Goal: Find specific page/section: Find specific page/section

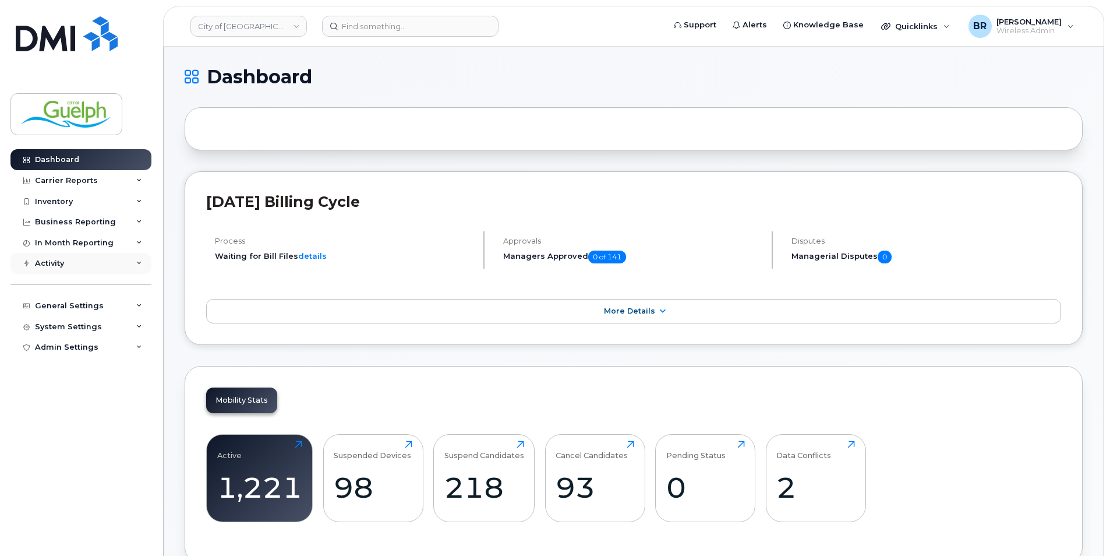
click at [90, 264] on div "Activity" at bounding box center [80, 263] width 141 height 21
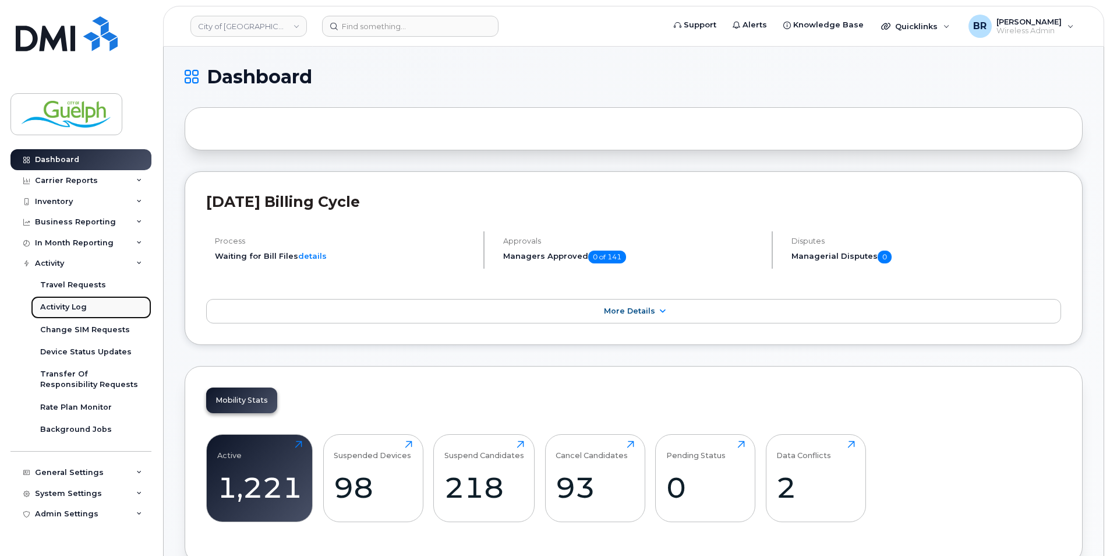
click at [73, 303] on div "Activity Log" at bounding box center [63, 307] width 47 height 10
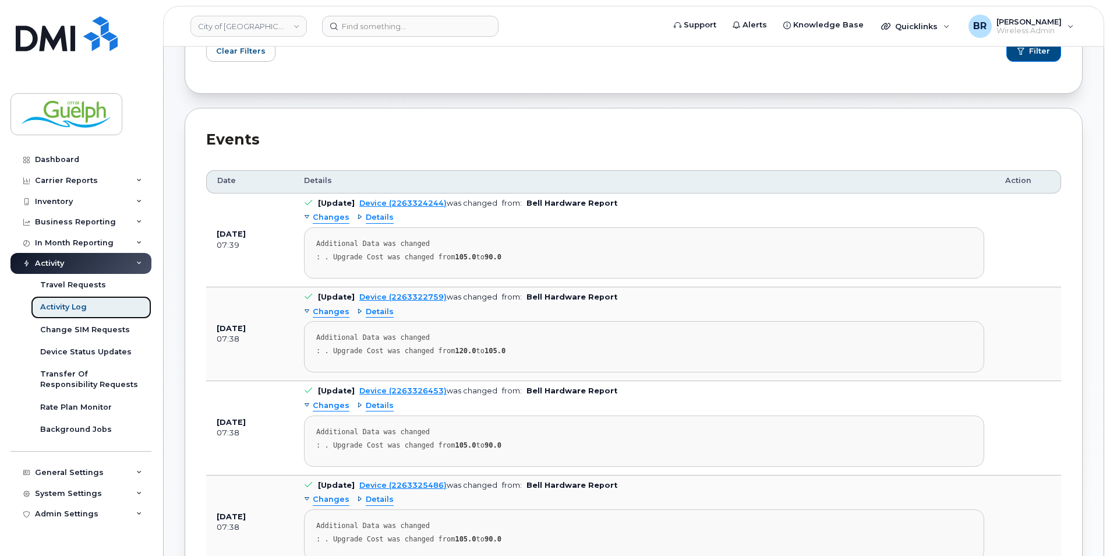
scroll to position [58, 0]
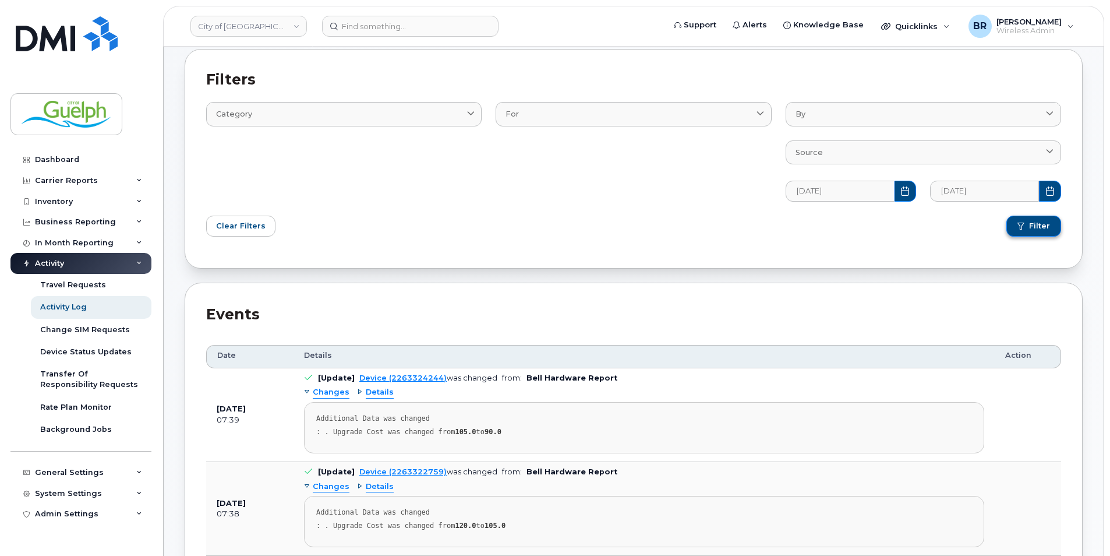
click at [1041, 229] on span "Filter" at bounding box center [1039, 226] width 21 height 10
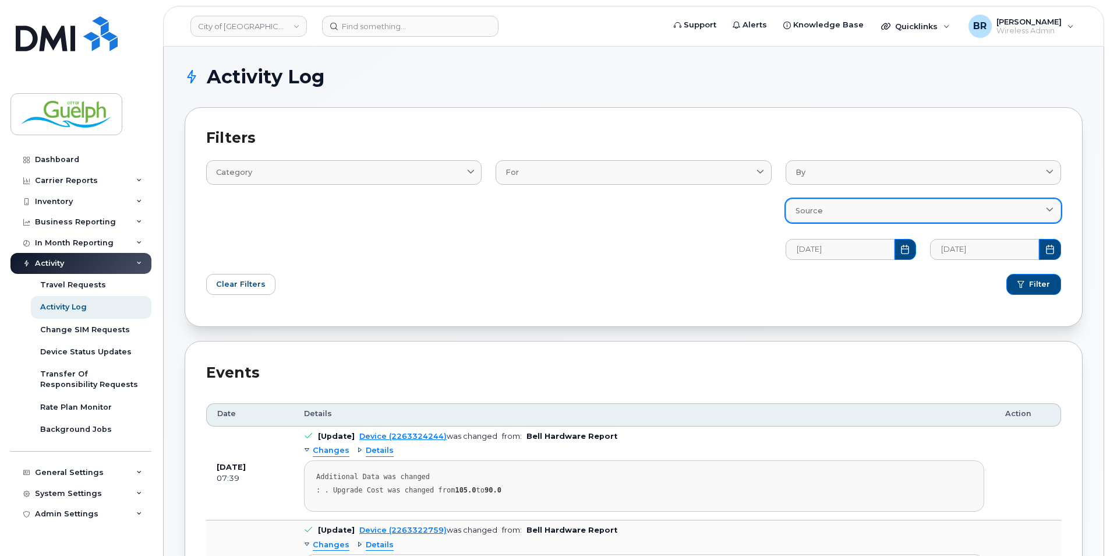
click at [1048, 209] on icon at bounding box center [1050, 211] width 8 height 8
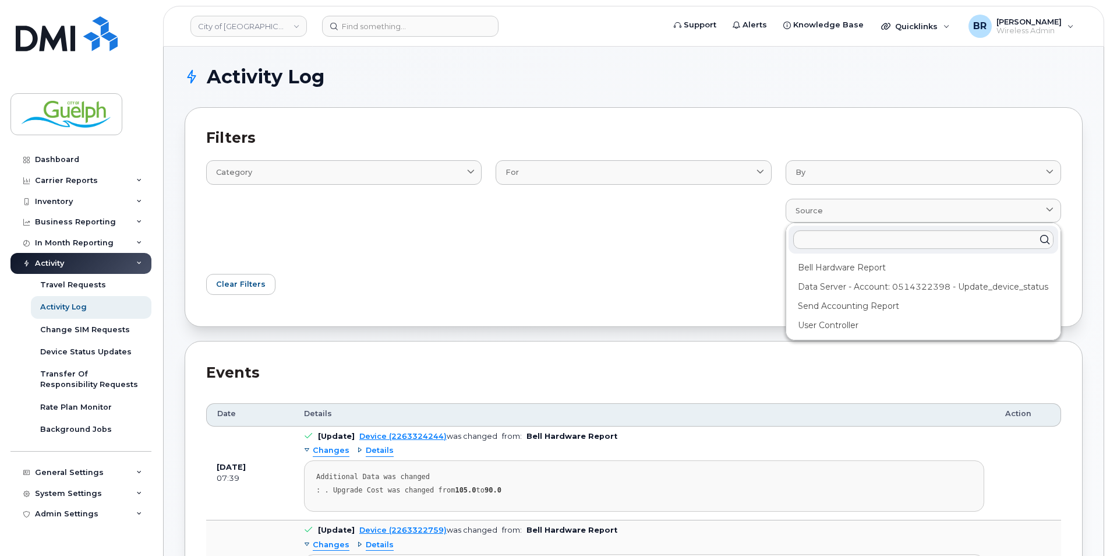
click at [666, 381] on div "Events" at bounding box center [633, 372] width 855 height 21
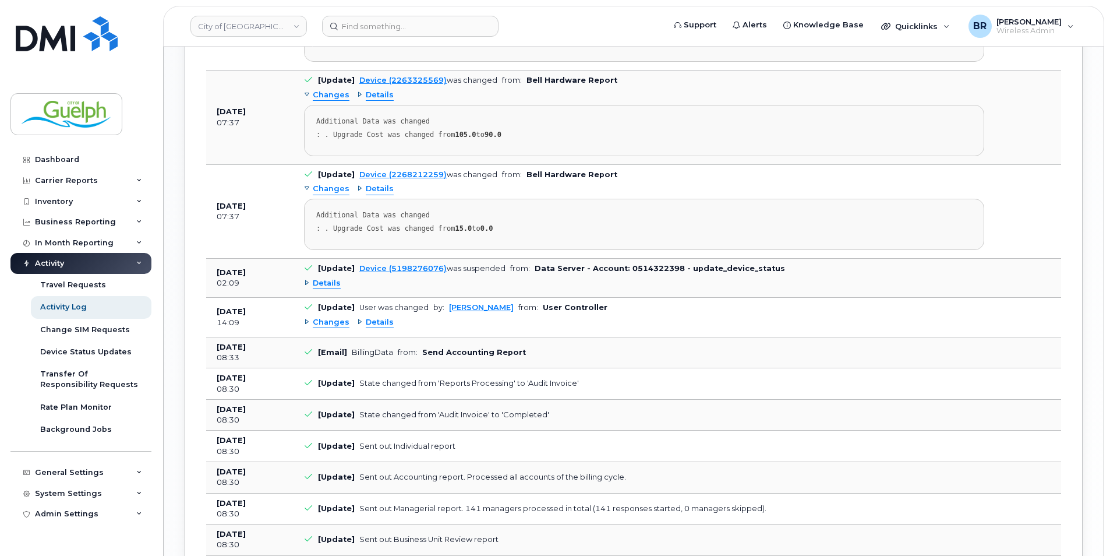
scroll to position [1398, 0]
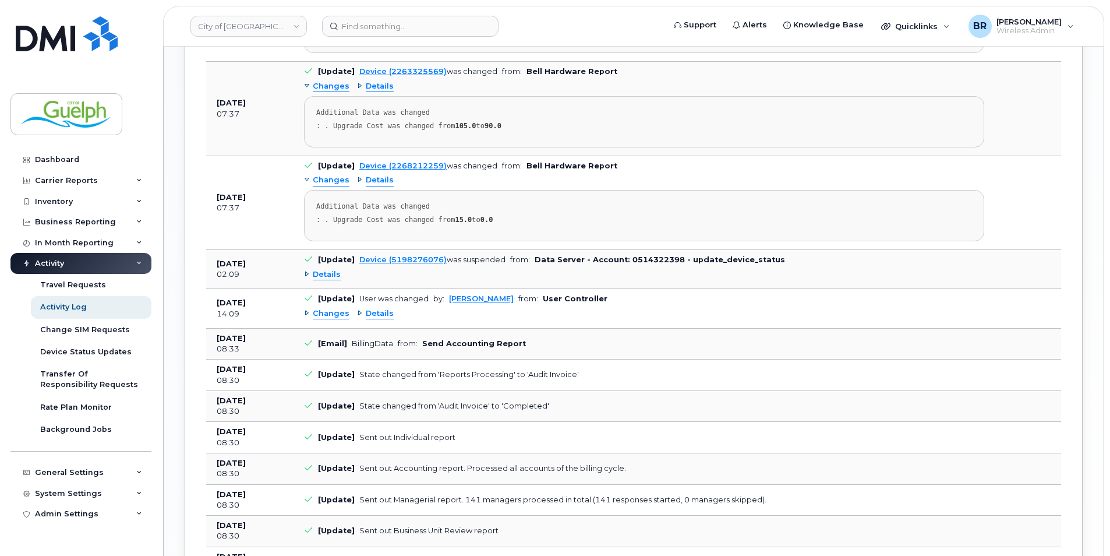
click at [321, 308] on span "Changes" at bounding box center [331, 313] width 37 height 11
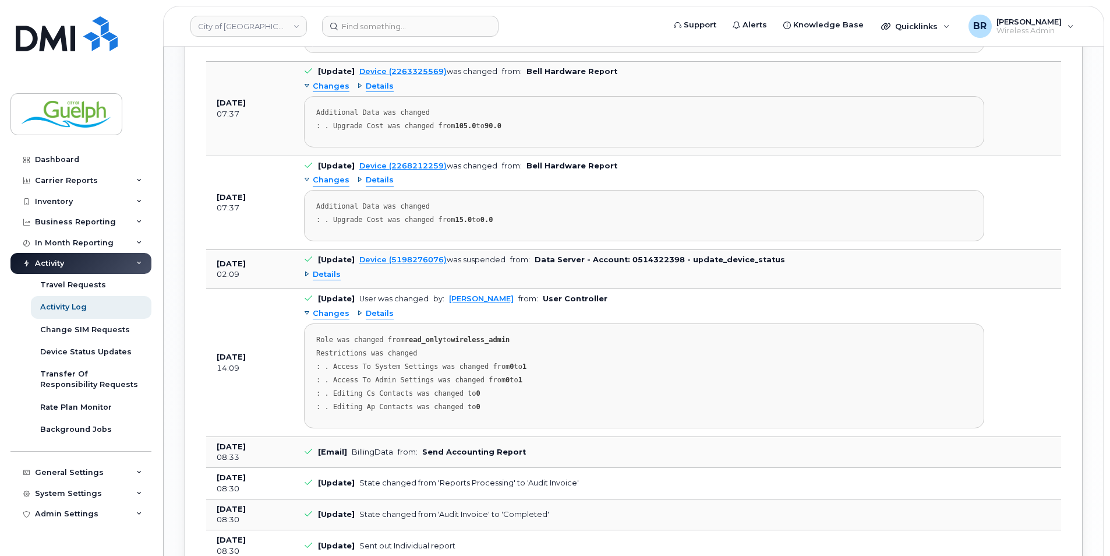
click at [381, 313] on span "Details" at bounding box center [380, 313] width 28 height 11
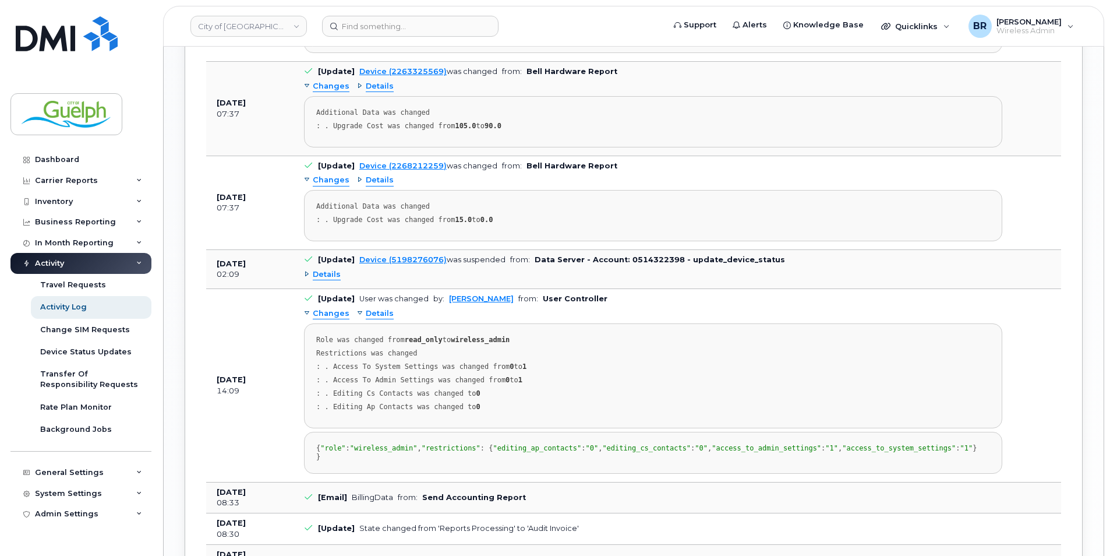
click at [381, 313] on span "Details" at bounding box center [380, 313] width 28 height 11
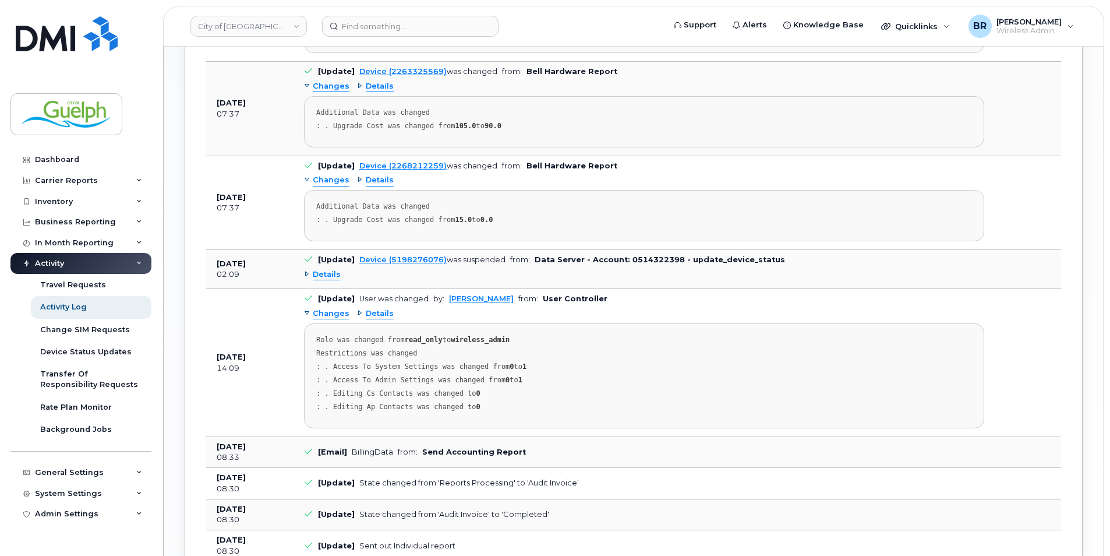
click at [327, 312] on span "Changes" at bounding box center [331, 313] width 37 height 11
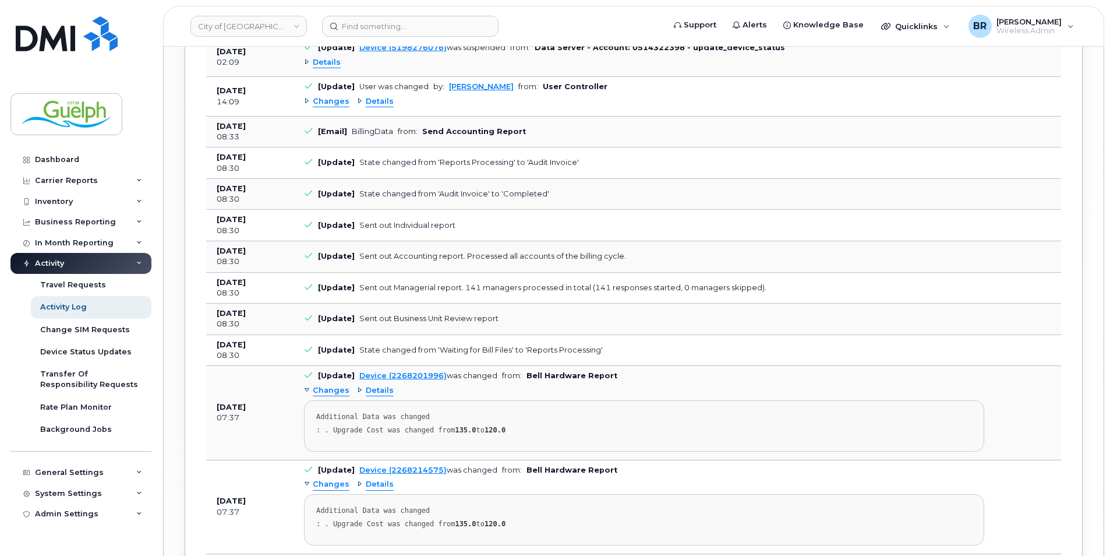
scroll to position [1630, 0]
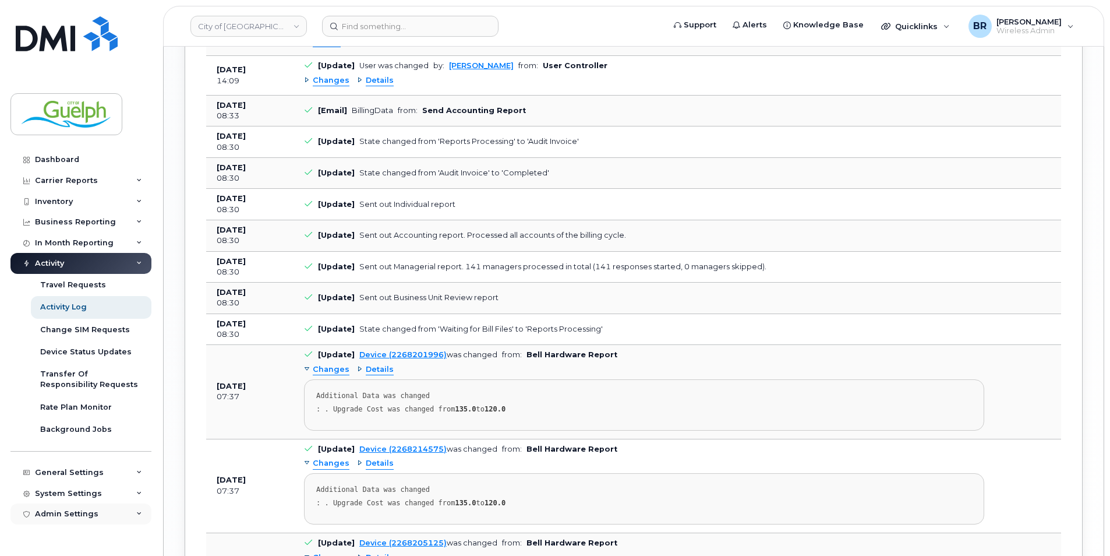
click at [87, 507] on div "Admin Settings" at bounding box center [80, 513] width 141 height 21
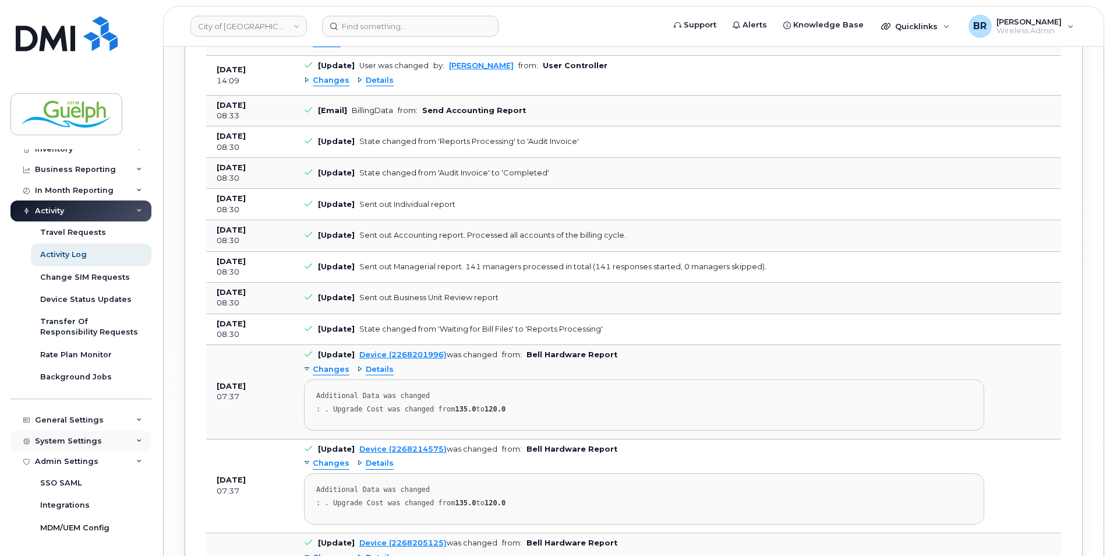
click at [109, 437] on div "System Settings" at bounding box center [80, 440] width 141 height 21
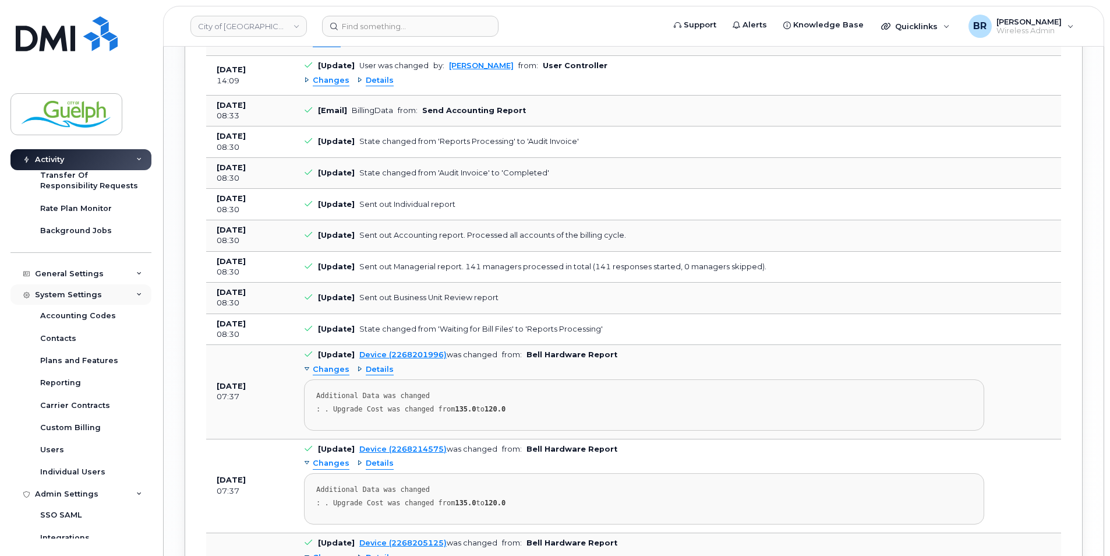
scroll to position [231, 0]
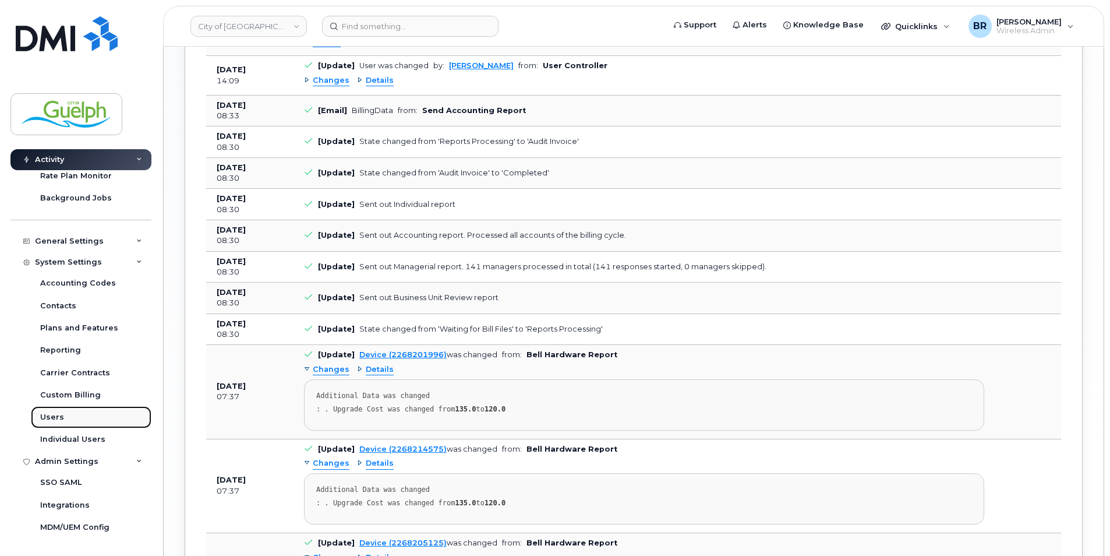
click at [63, 418] on link "Users" at bounding box center [91, 417] width 121 height 22
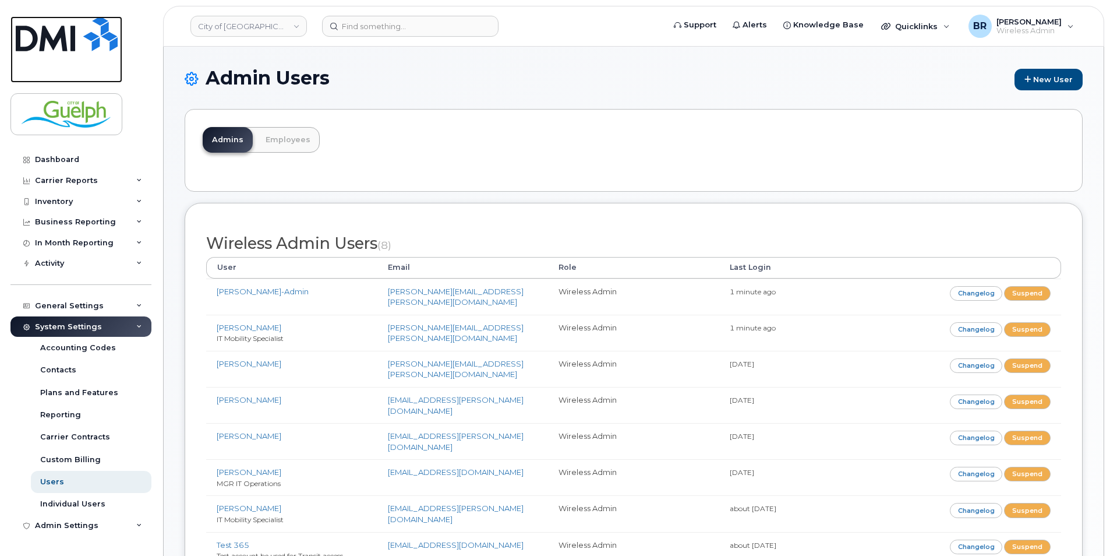
click at [61, 34] on img at bounding box center [67, 33] width 102 height 35
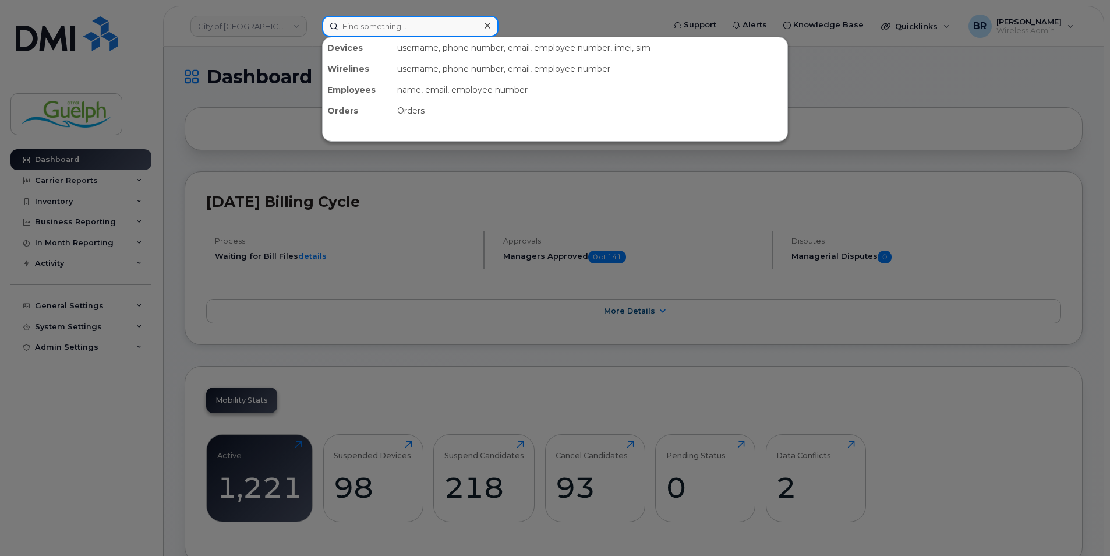
click at [404, 30] on input at bounding box center [410, 26] width 176 height 21
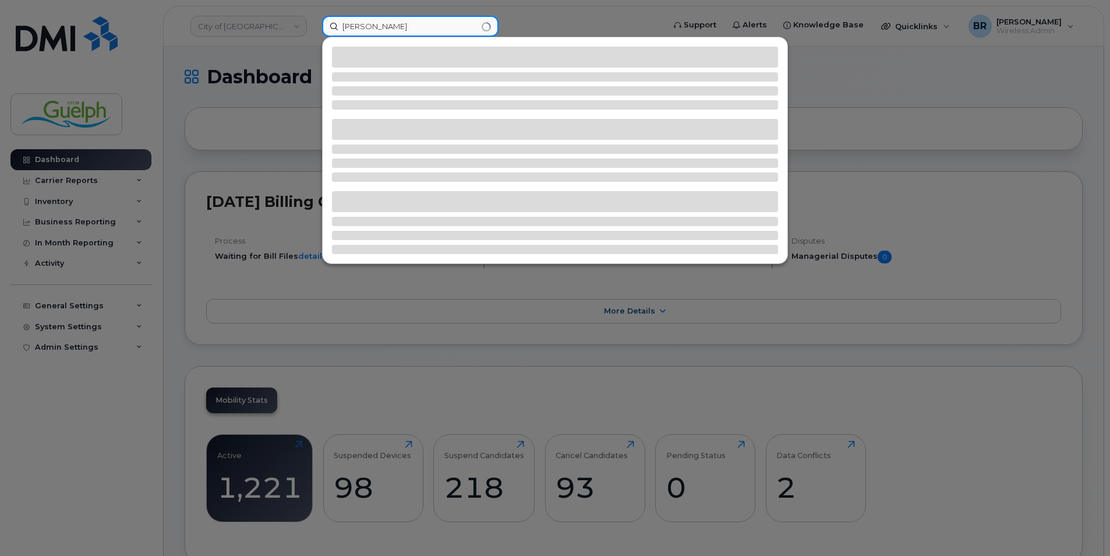
type input "[PERSON_NAME]"
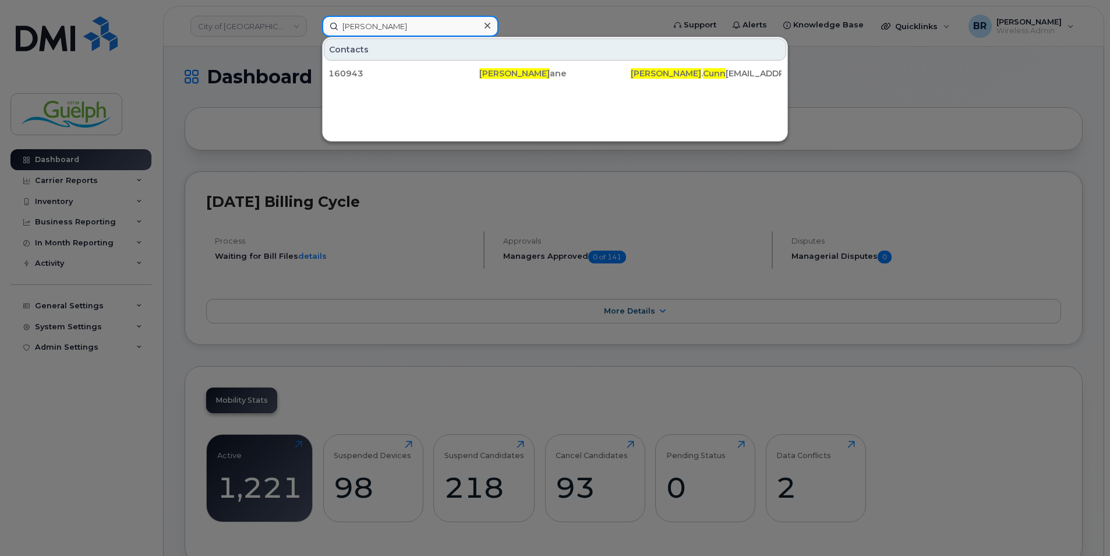
drag, startPoint x: 404, startPoint y: 30, endPoint x: 238, endPoint y: 34, distance: 166.6
click at [313, 34] on div "[PERSON_NAME] Contacts 160943 [PERSON_NAME] [PERSON_NAME] . Cunn [EMAIL_ADDRESS…" at bounding box center [489, 26] width 353 height 21
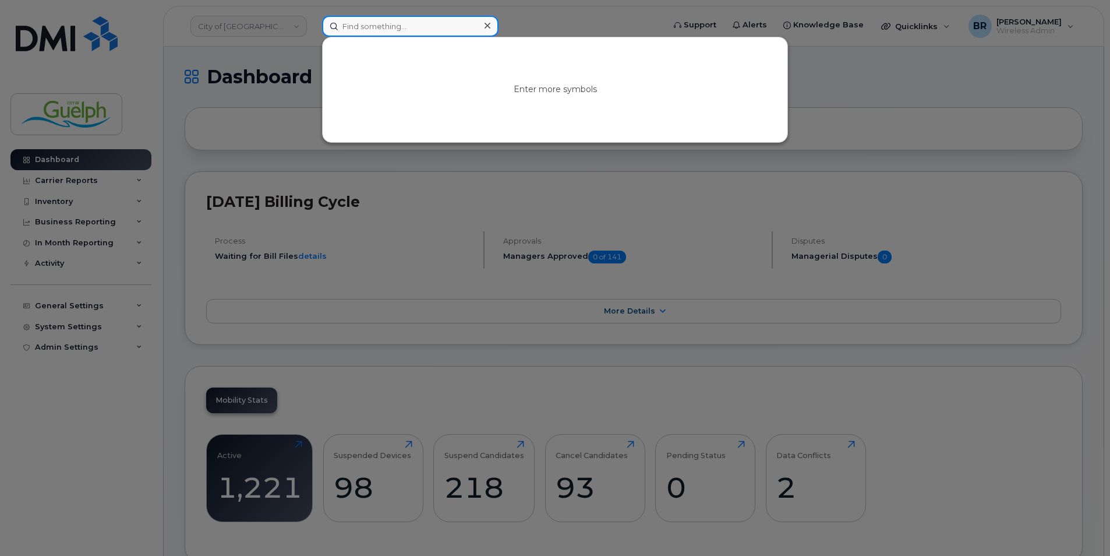
click at [397, 30] on input at bounding box center [410, 26] width 176 height 21
click at [385, 26] on input "britt d" at bounding box center [410, 26] width 176 height 21
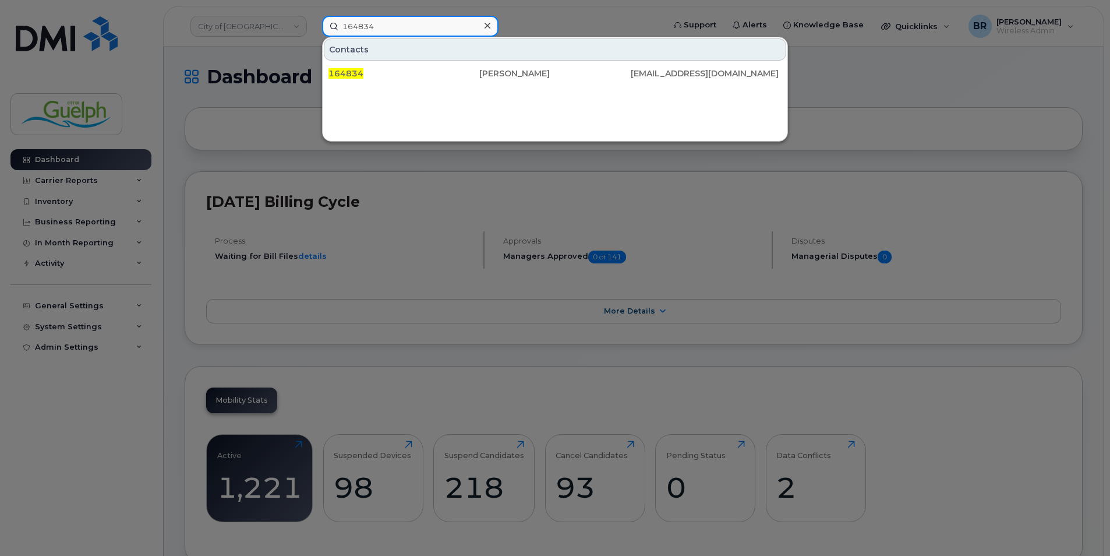
type input "164834"
click at [488, 23] on icon at bounding box center [487, 25] width 6 height 9
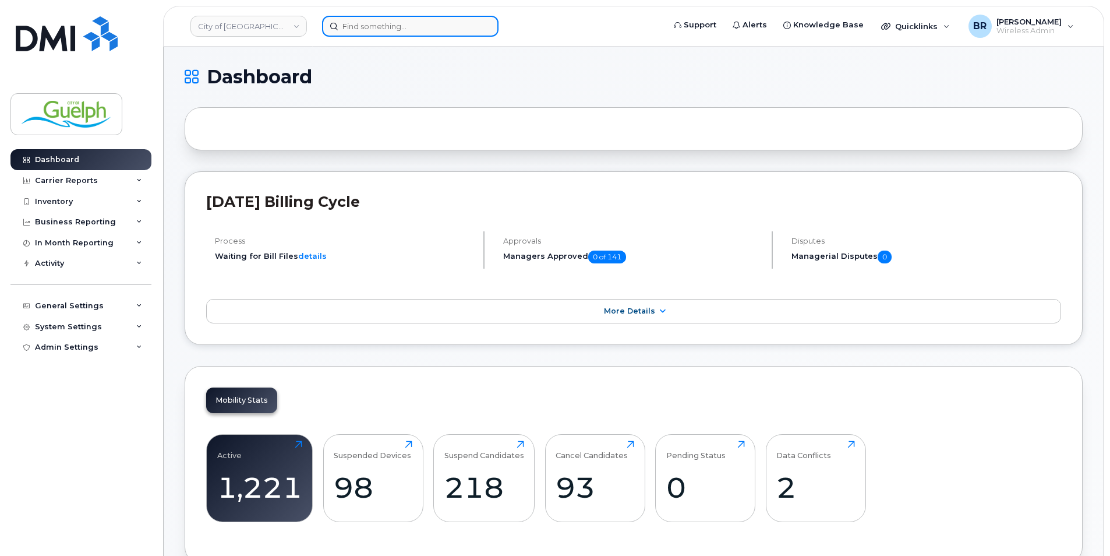
click at [398, 26] on input at bounding box center [410, 26] width 176 height 21
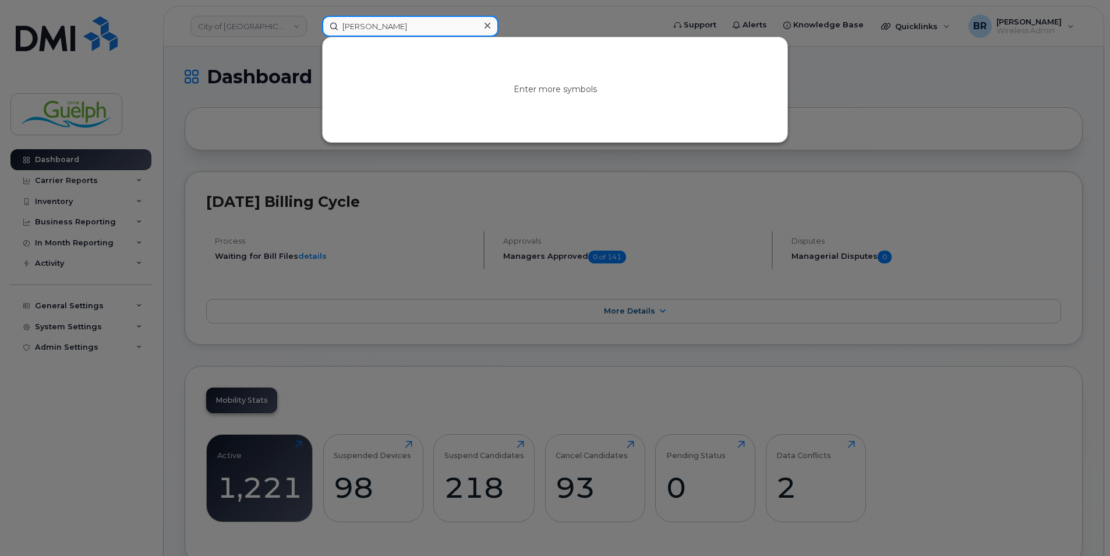
type input "chloe r"
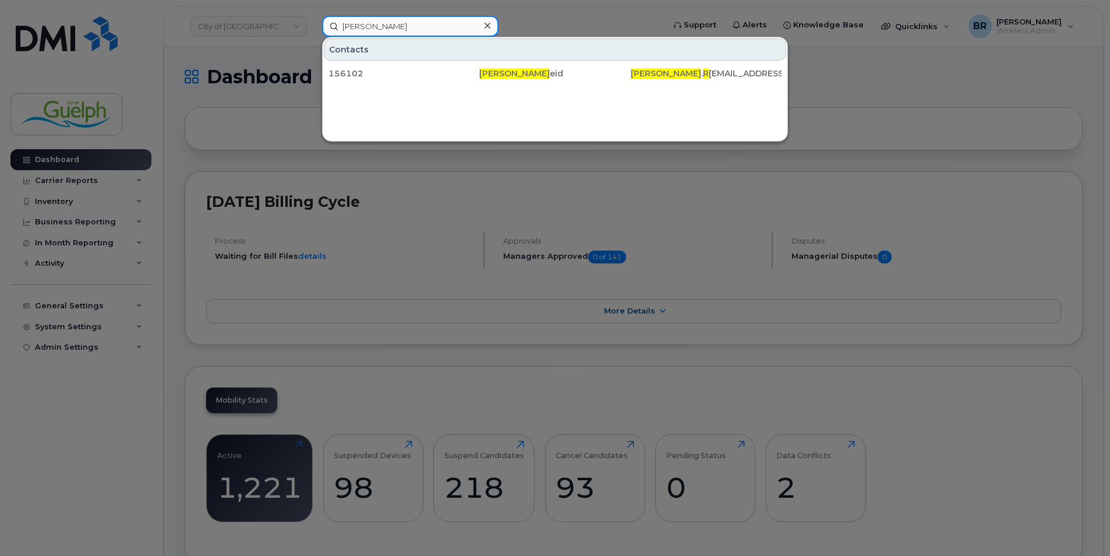
drag, startPoint x: 406, startPoint y: 27, endPoint x: 215, endPoint y: 32, distance: 190.5
click at [313, 32] on div "chloe r Contacts 156102 Chloe R eid Chloe . R eid@guelph.ca" at bounding box center [489, 26] width 353 height 21
type input "166157"
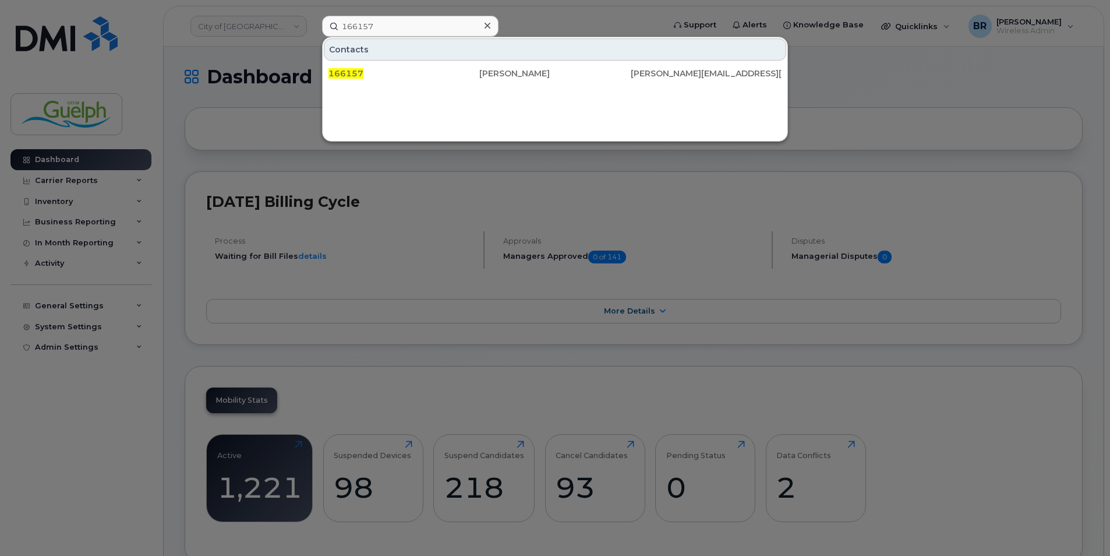
click at [490, 27] on div at bounding box center [487, 25] width 17 height 17
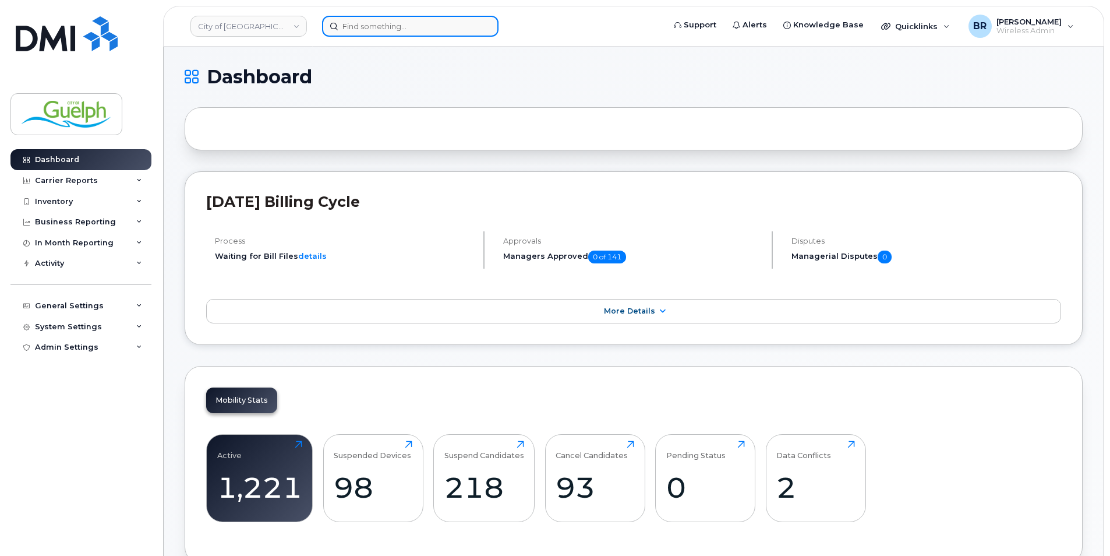
click at [346, 30] on input at bounding box center [410, 26] width 176 height 21
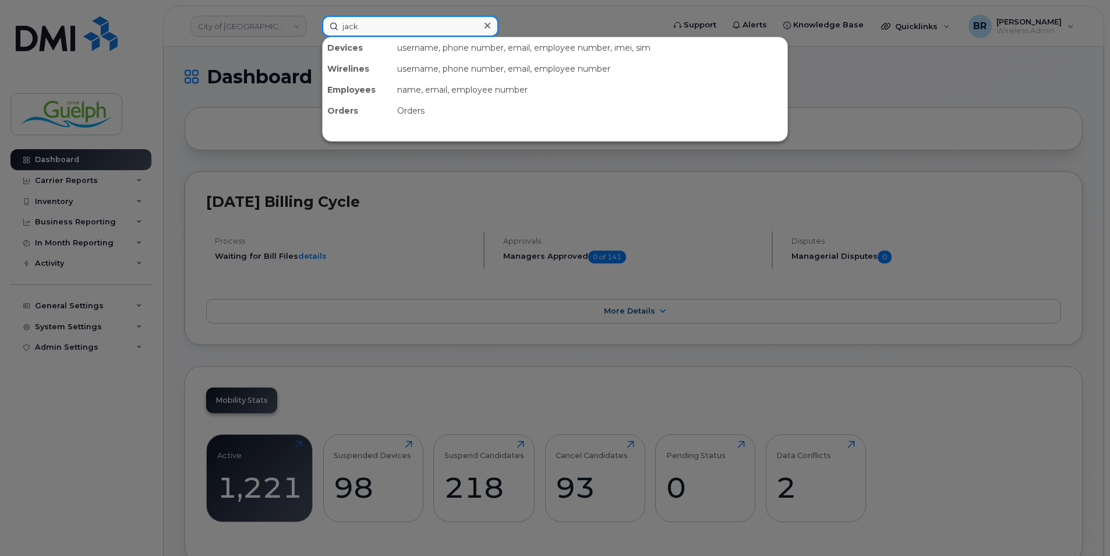
type input "jack d"
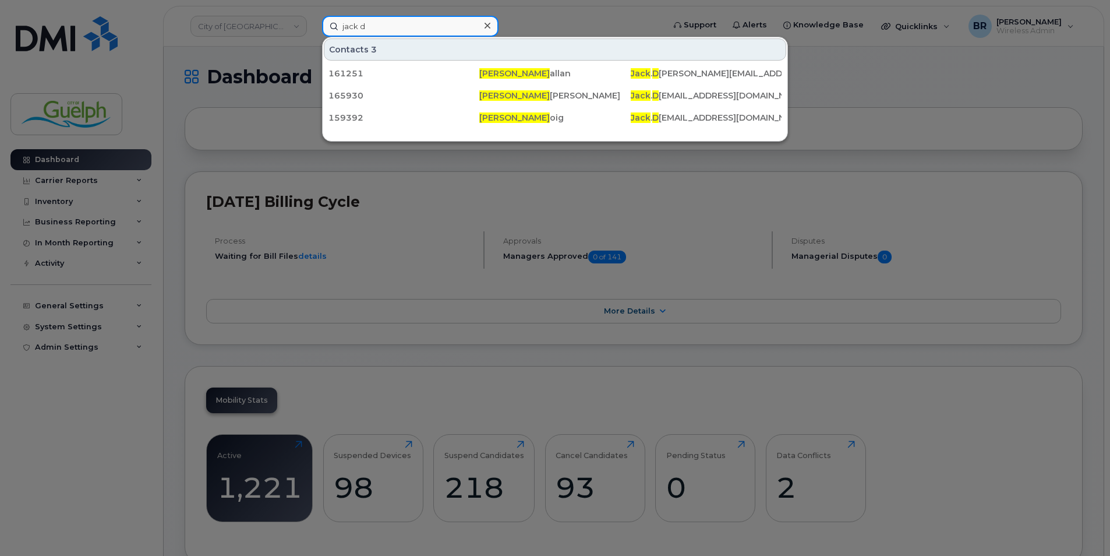
drag, startPoint x: 420, startPoint y: 27, endPoint x: 174, endPoint y: -3, distance: 248.2
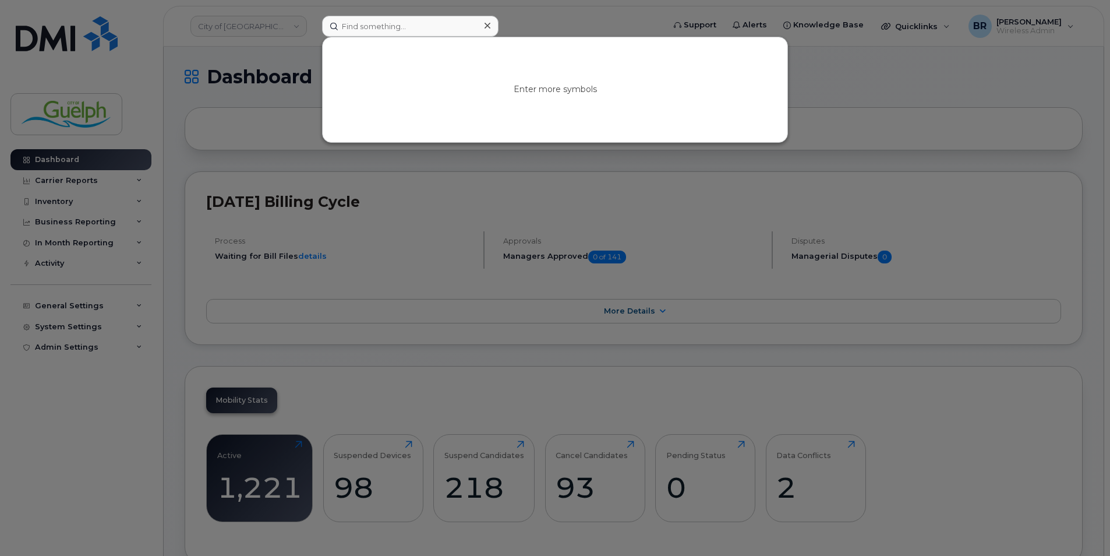
click at [484, 24] on icon at bounding box center [487, 25] width 6 height 9
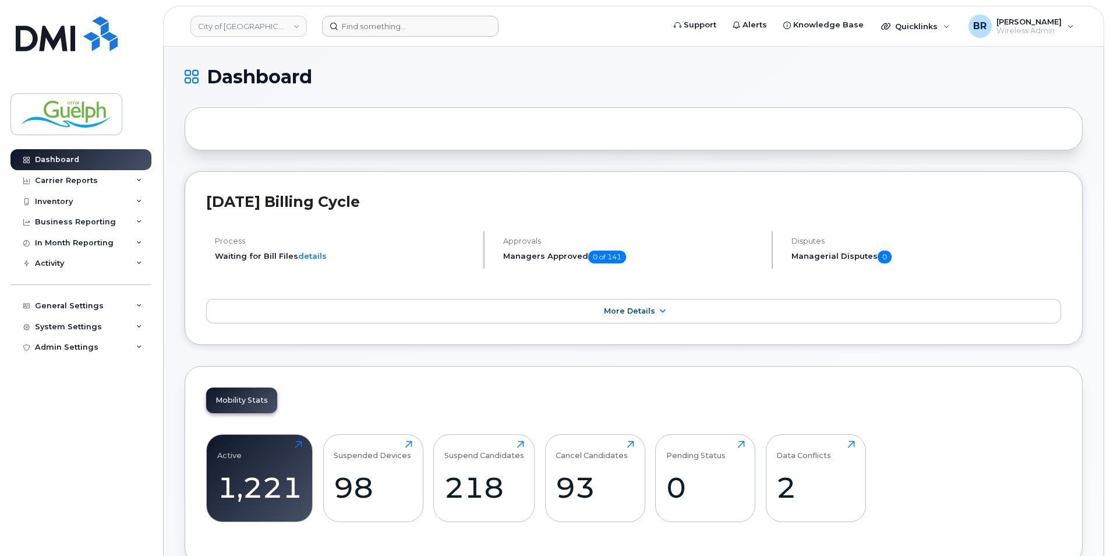
click at [442, 37] on header "City of Guelph Support Alerts Knowledge Base Quicklinks Suspend / Cancel Device…" at bounding box center [633, 26] width 941 height 41
click at [439, 31] on input at bounding box center [410, 26] width 176 height 21
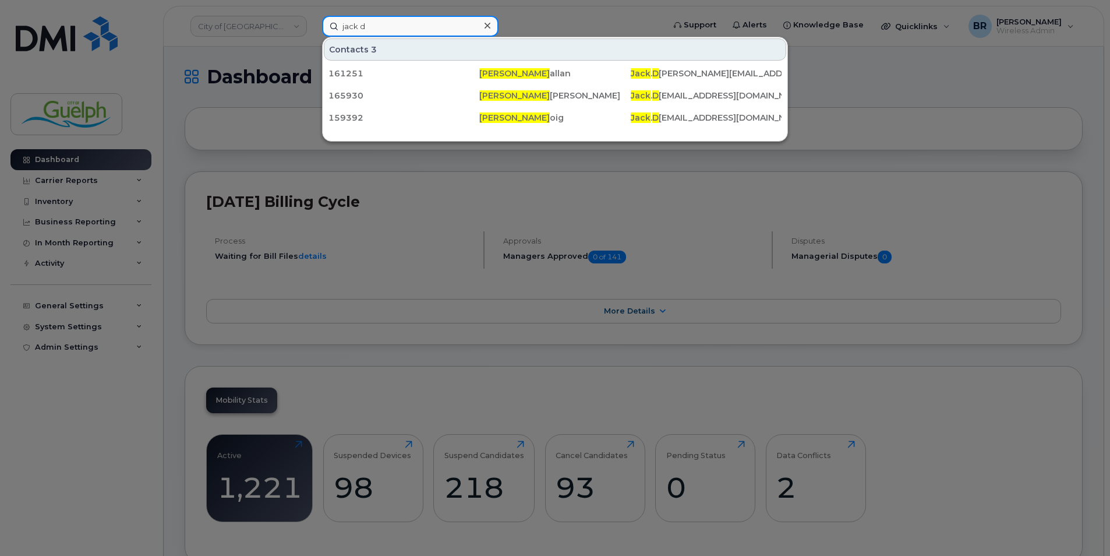
type input "jack d"
click at [484, 26] on icon at bounding box center [487, 25] width 6 height 9
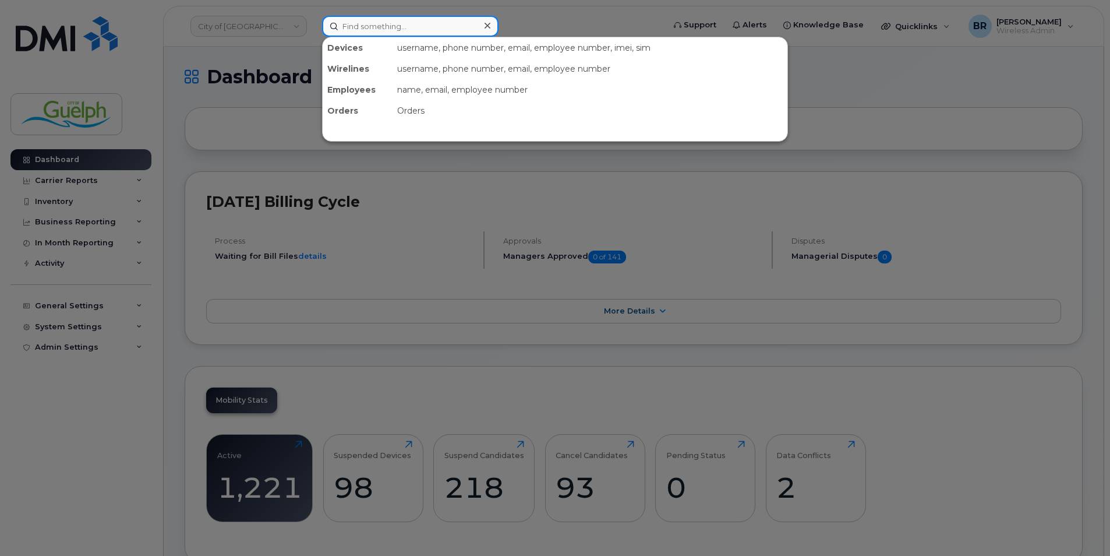
click at [376, 19] on input at bounding box center [410, 26] width 176 height 21
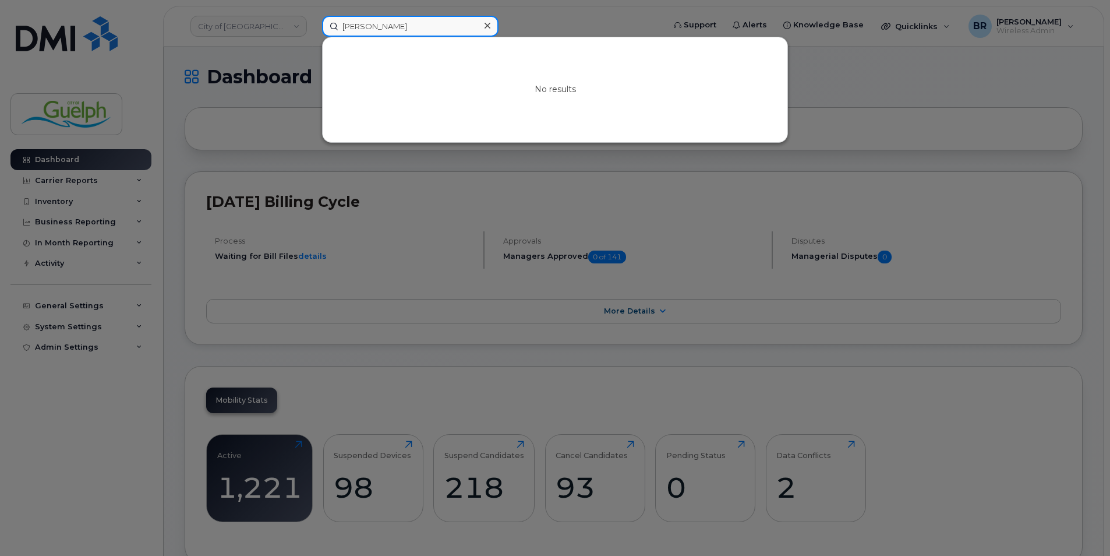
drag, startPoint x: 405, startPoint y: 25, endPoint x: 112, endPoint y: -15, distance: 295.6
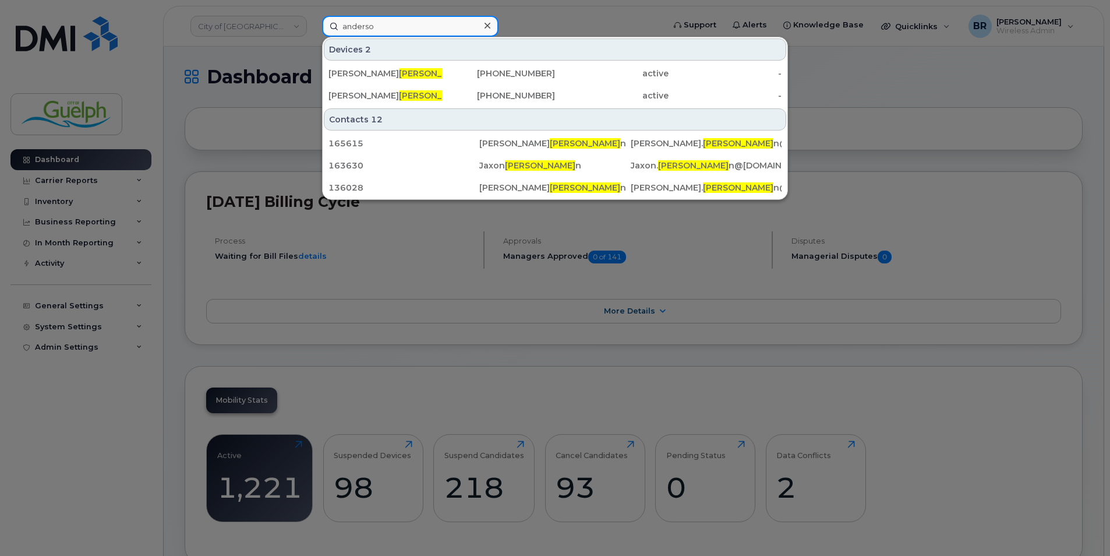
drag, startPoint x: 388, startPoint y: 33, endPoint x: 239, endPoint y: 16, distance: 150.7
click at [313, 16] on div "anderso Devices 2 Steve Anderso n 226-821-4365 active - Kimberly Anderso n 226-…" at bounding box center [489, 26] width 353 height 21
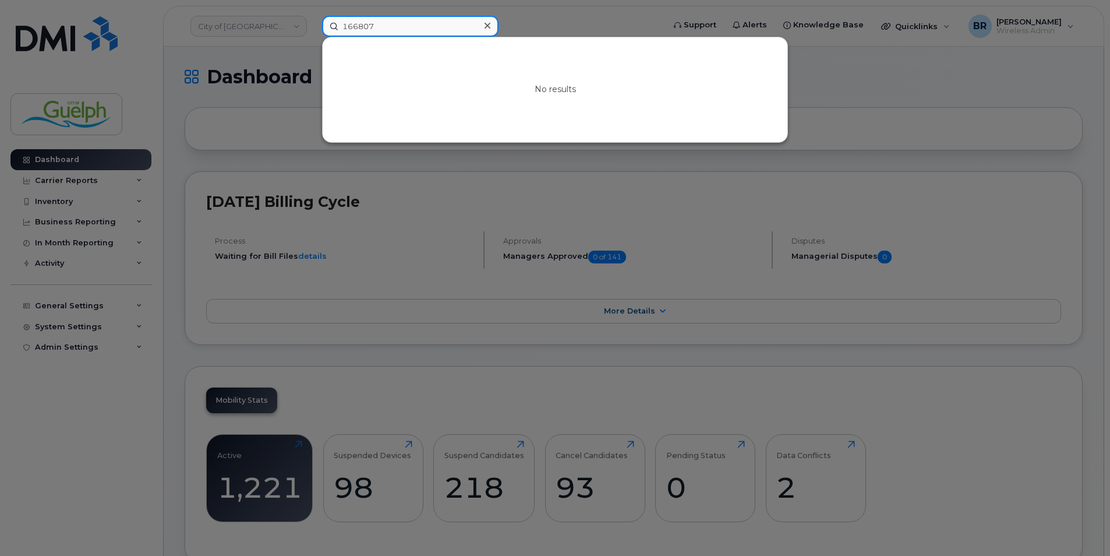
type input "166807"
click at [487, 25] on icon at bounding box center [487, 26] width 6 height 6
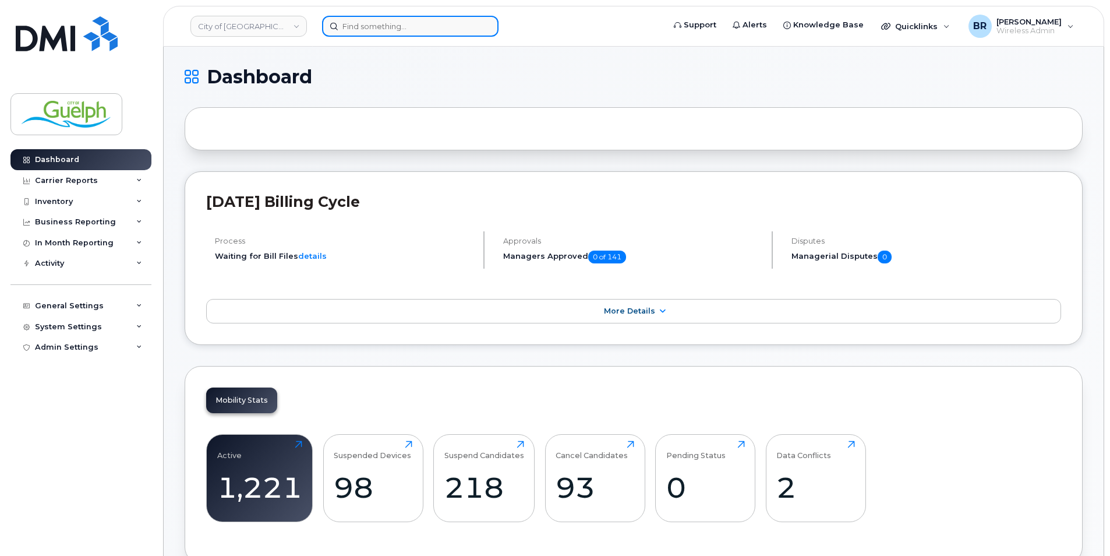
click at [386, 17] on input at bounding box center [410, 26] width 176 height 21
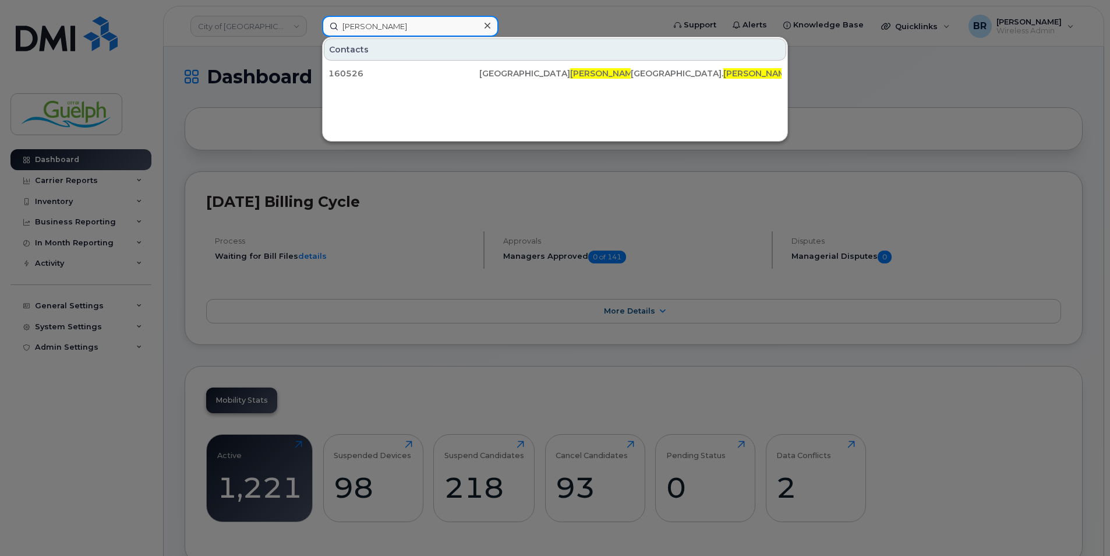
type input "coolman"
click at [488, 27] on icon at bounding box center [487, 25] width 6 height 9
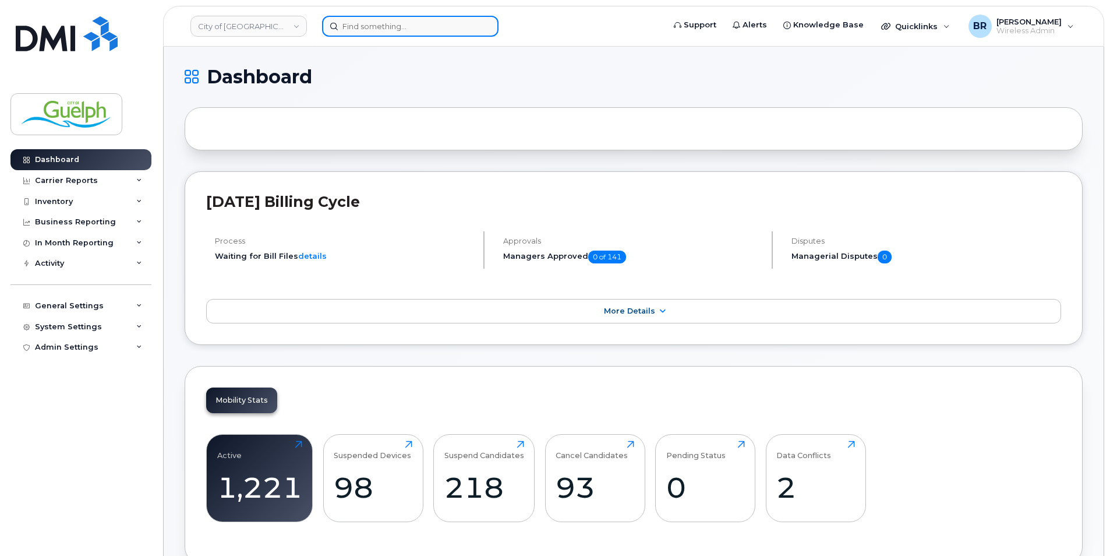
click at [356, 23] on input at bounding box center [410, 26] width 176 height 21
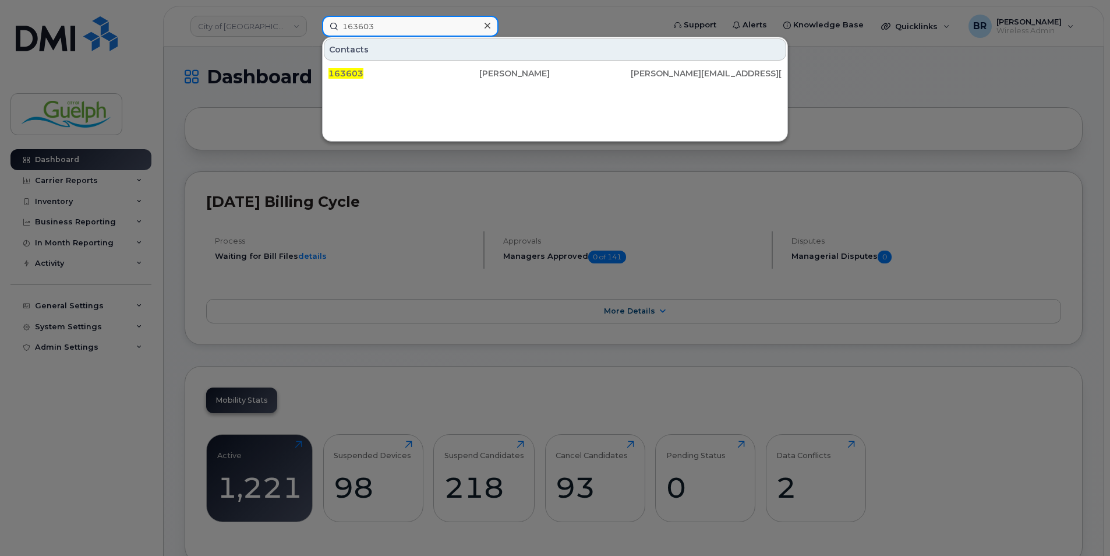
type input "163603"
click at [489, 24] on icon at bounding box center [487, 26] width 6 height 6
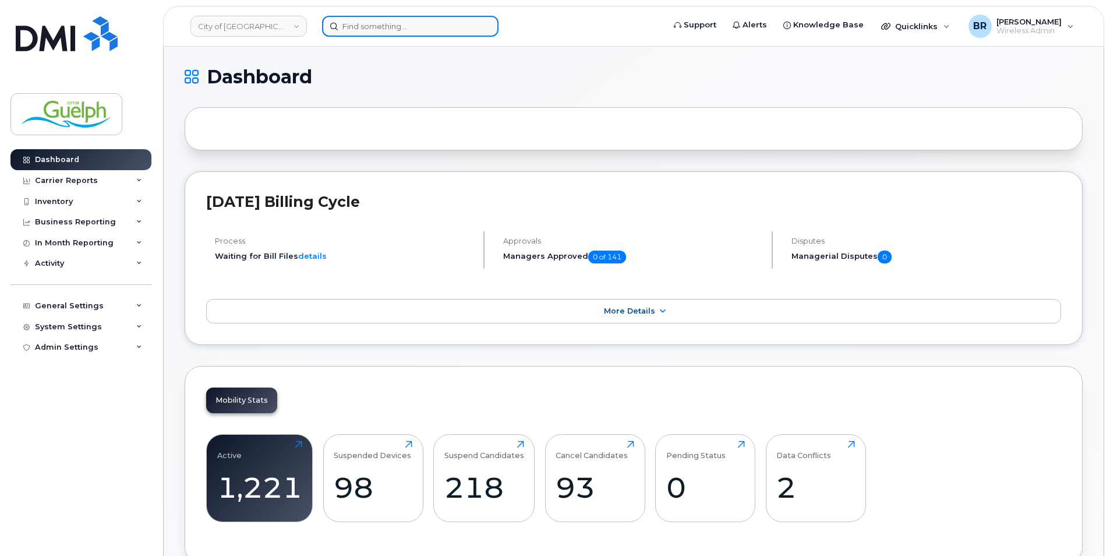
click at [441, 29] on input at bounding box center [410, 26] width 176 height 21
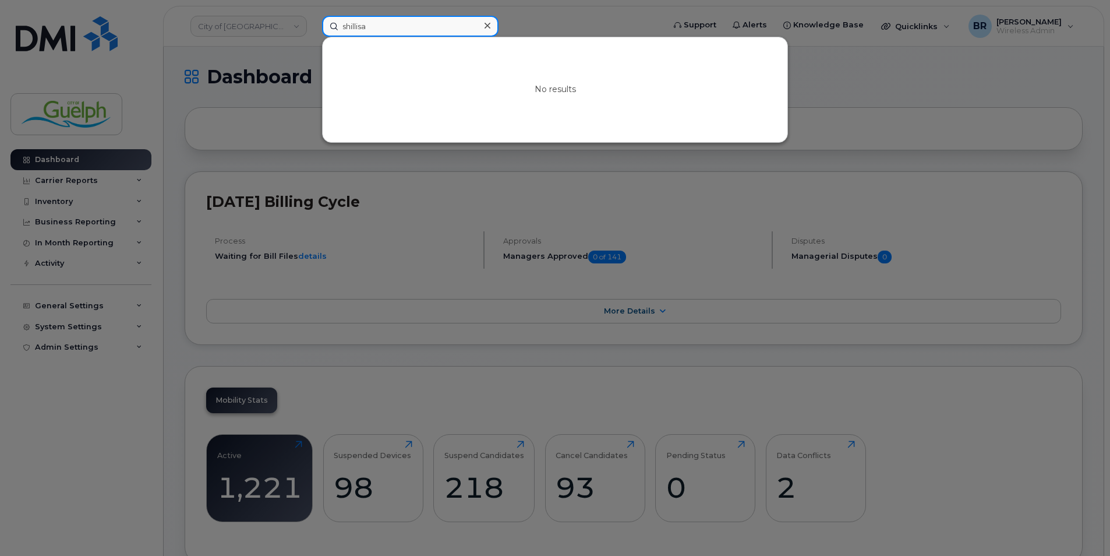
drag, startPoint x: 441, startPoint y: 29, endPoint x: 230, endPoint y: -3, distance: 213.7
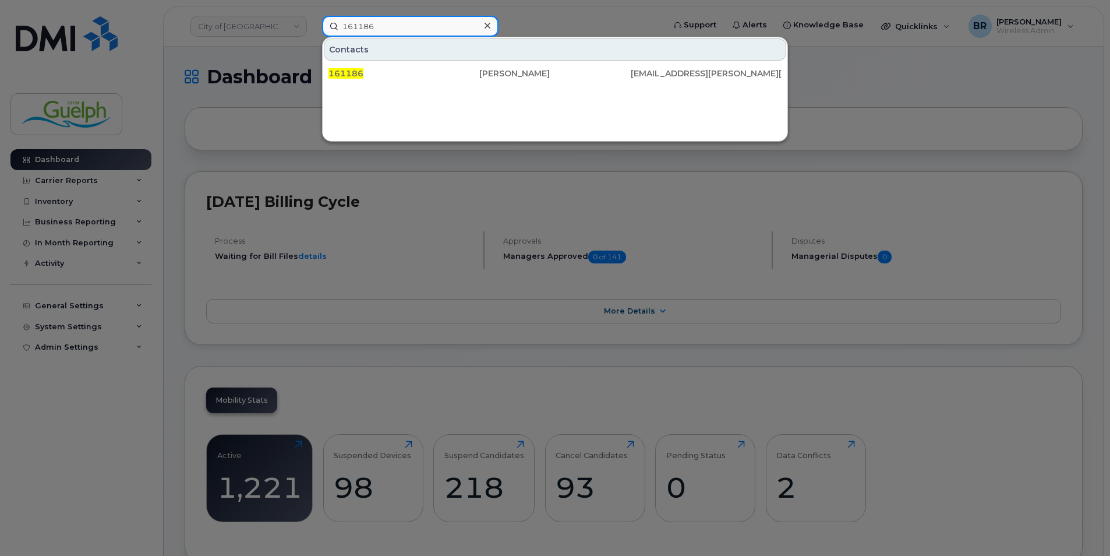
type input "161186"
click at [490, 25] on icon at bounding box center [487, 25] width 6 height 9
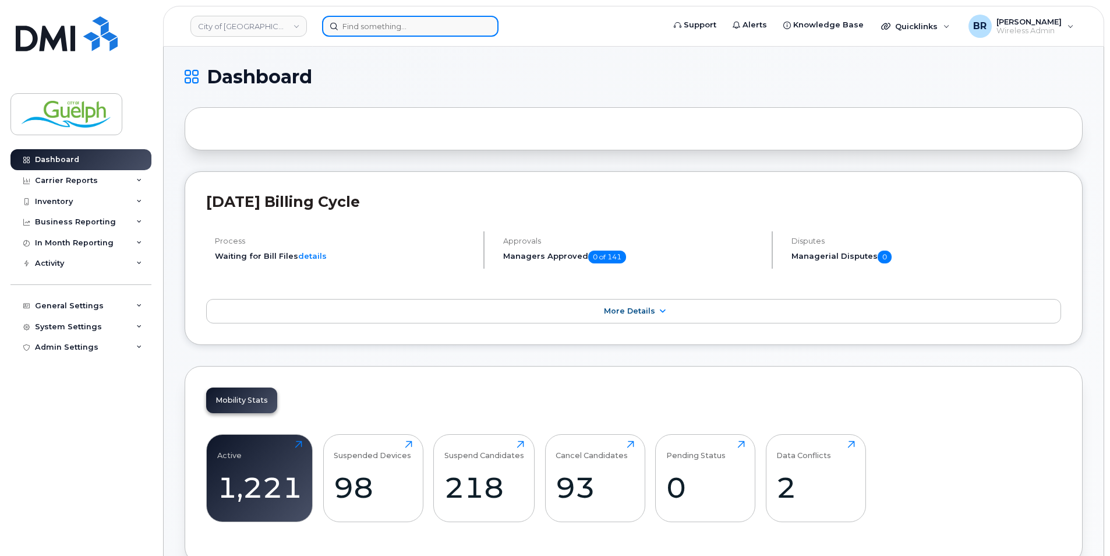
click at [385, 20] on input at bounding box center [410, 26] width 176 height 21
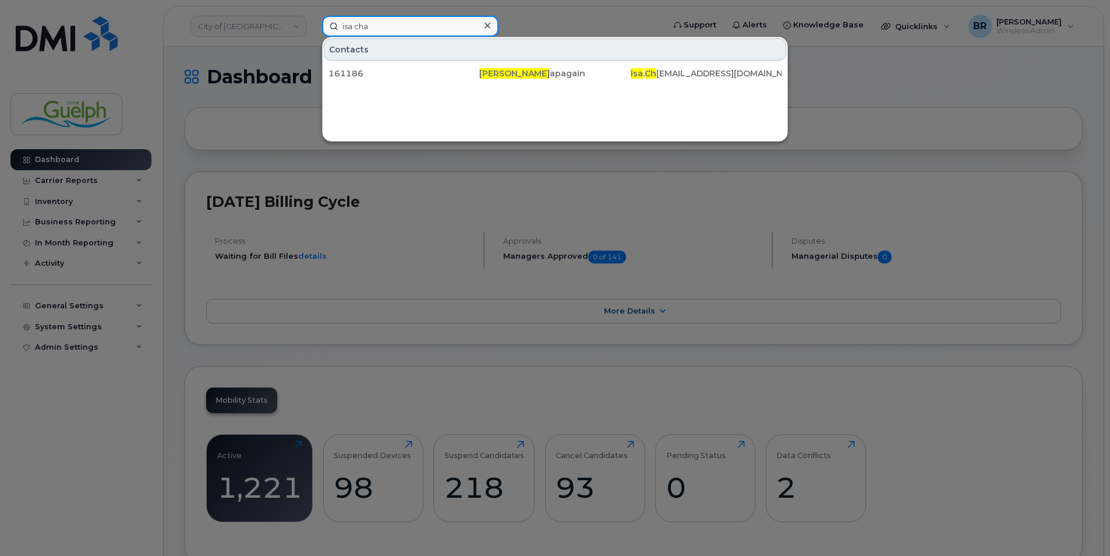
type input "isa chap"
drag, startPoint x: 404, startPoint y: 26, endPoint x: 169, endPoint y: 2, distance: 235.9
click at [313, 16] on div "isa chap Contacts 161186 Isa Chap again Isa . Chap again@guelph.ca" at bounding box center [489, 26] width 353 height 21
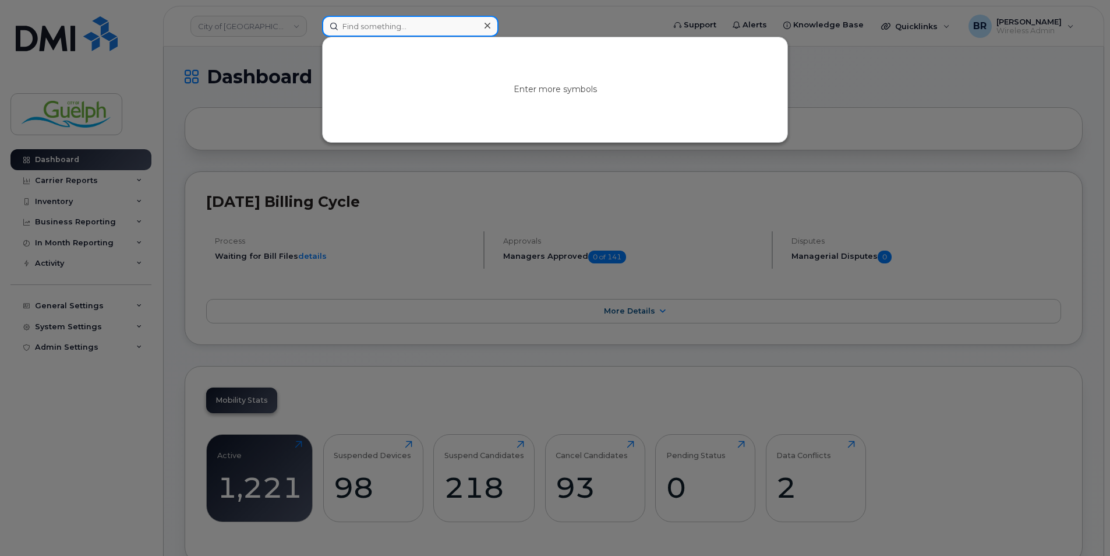
click at [415, 19] on input at bounding box center [410, 26] width 176 height 21
drag, startPoint x: 408, startPoint y: 28, endPoint x: 181, endPoint y: 26, distance: 227.1
click at [313, 26] on div "carroll m No results" at bounding box center [489, 26] width 353 height 21
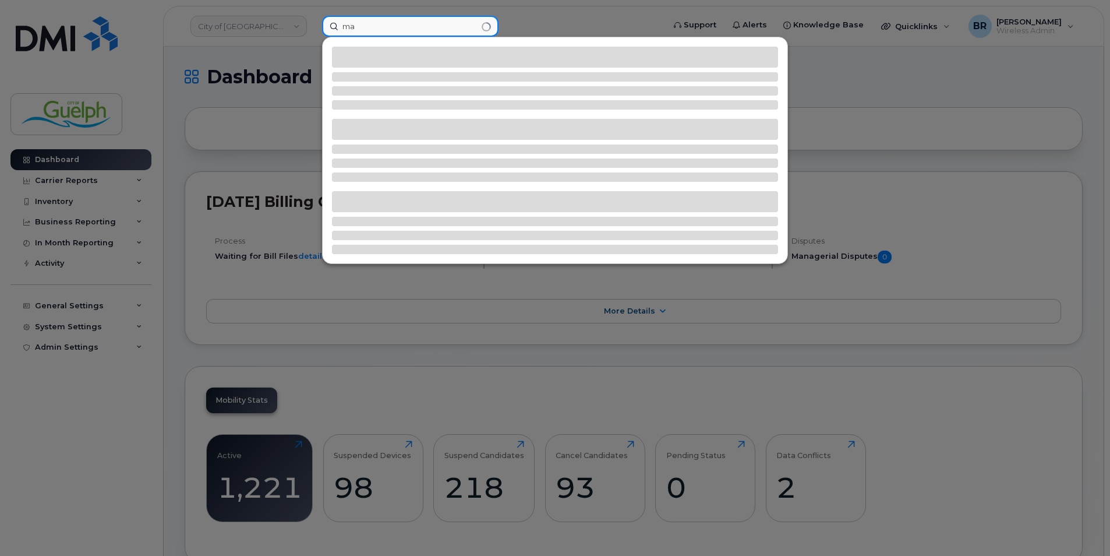
type input "m"
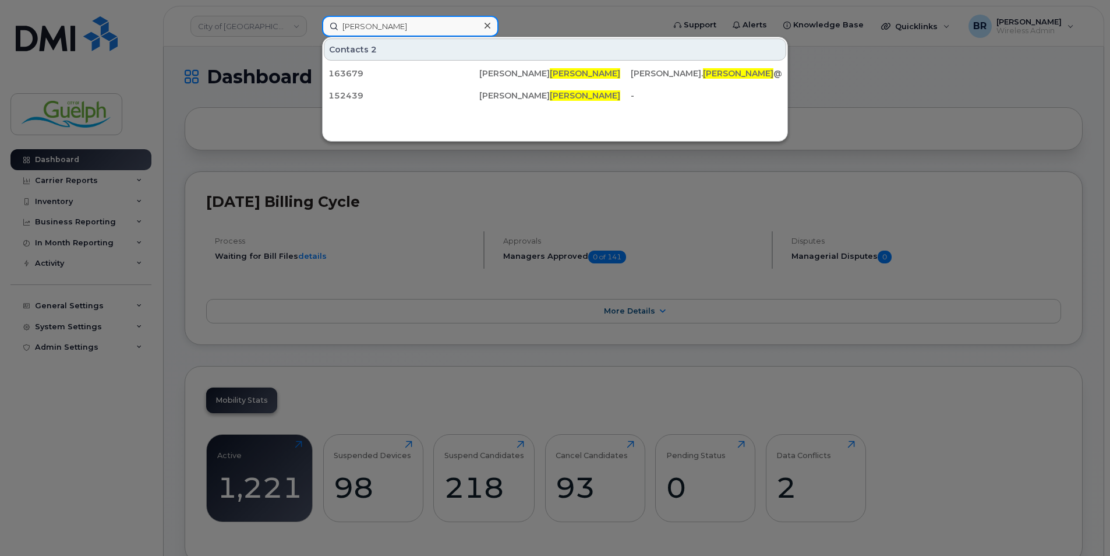
type input "carroll"
click at [490, 27] on icon at bounding box center [487, 25] width 6 height 9
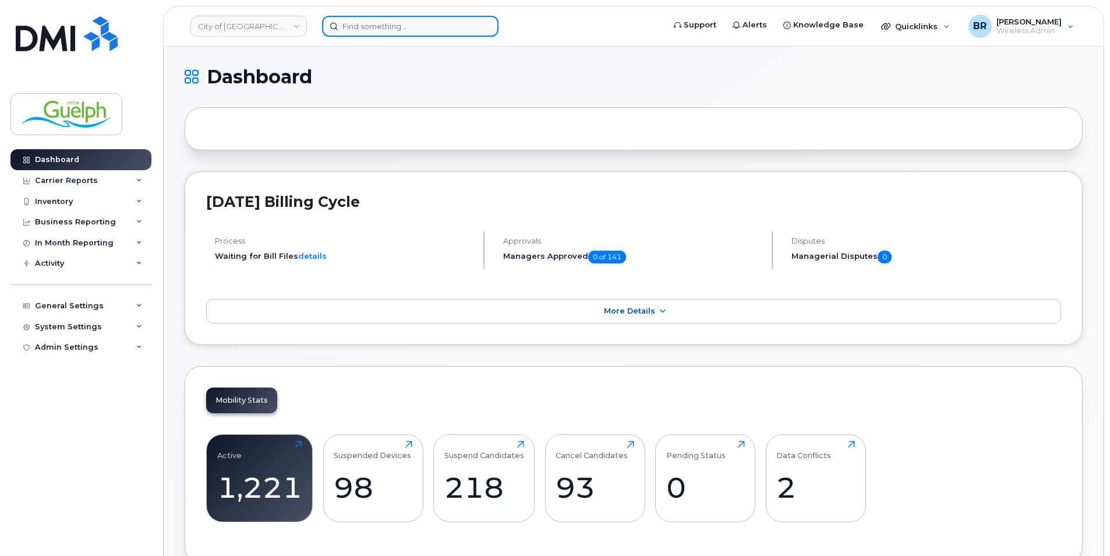
click at [396, 24] on input at bounding box center [410, 26] width 176 height 21
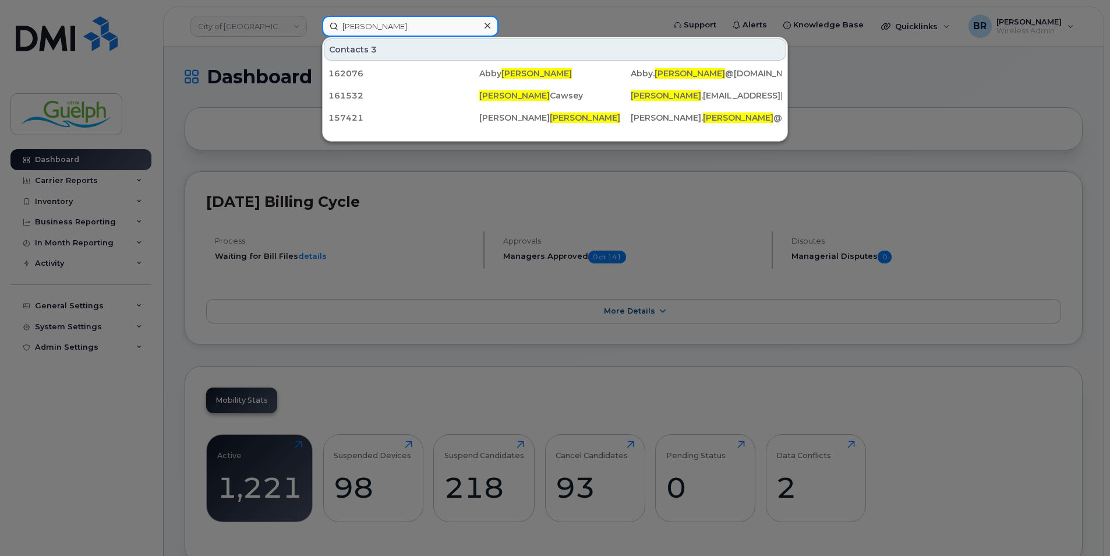
type input "granger c"
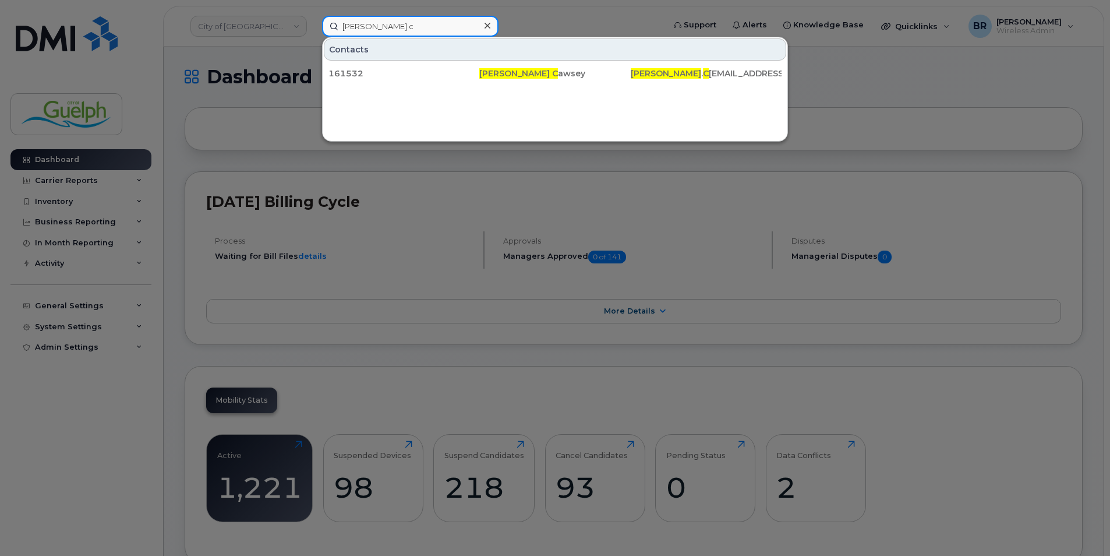
drag, startPoint x: 437, startPoint y: 31, endPoint x: 201, endPoint y: 4, distance: 236.8
click at [313, 16] on div "granger c Contacts 161532 Granger C awsey Granger . C awsey@guelph.ca" at bounding box center [489, 26] width 353 height 21
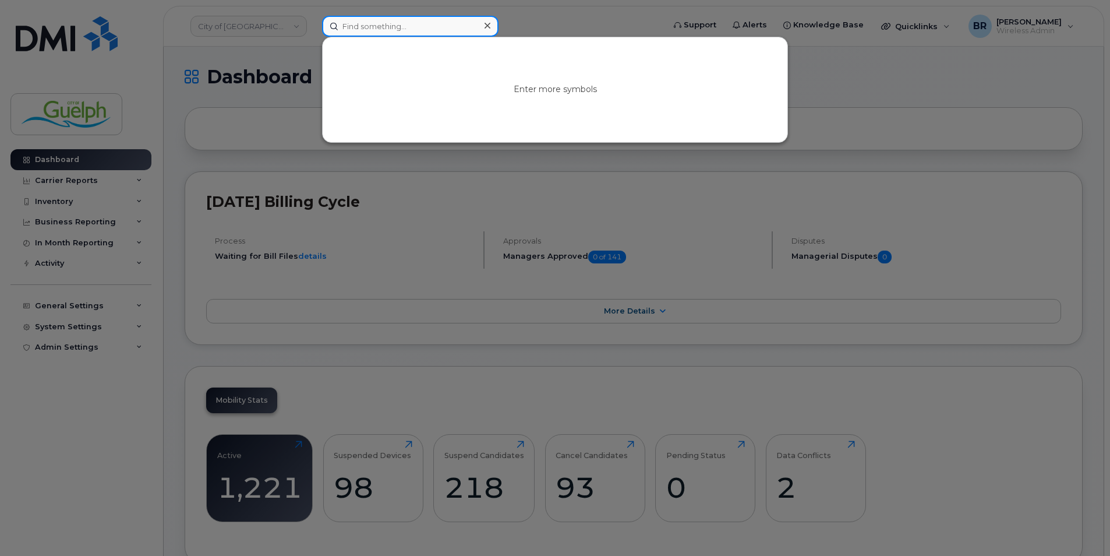
click at [426, 27] on input at bounding box center [410, 26] width 176 height 21
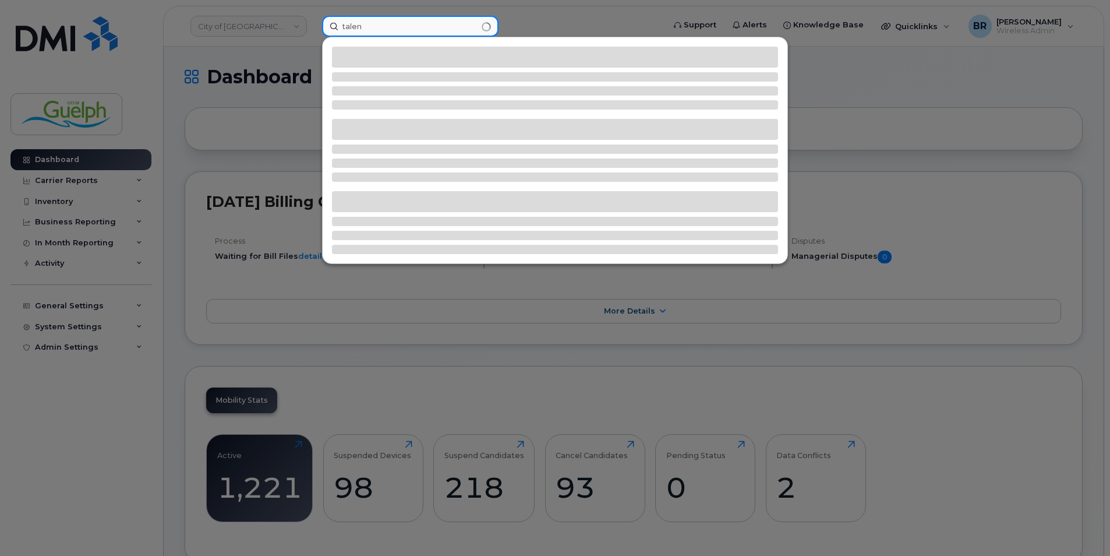
type input "talen b"
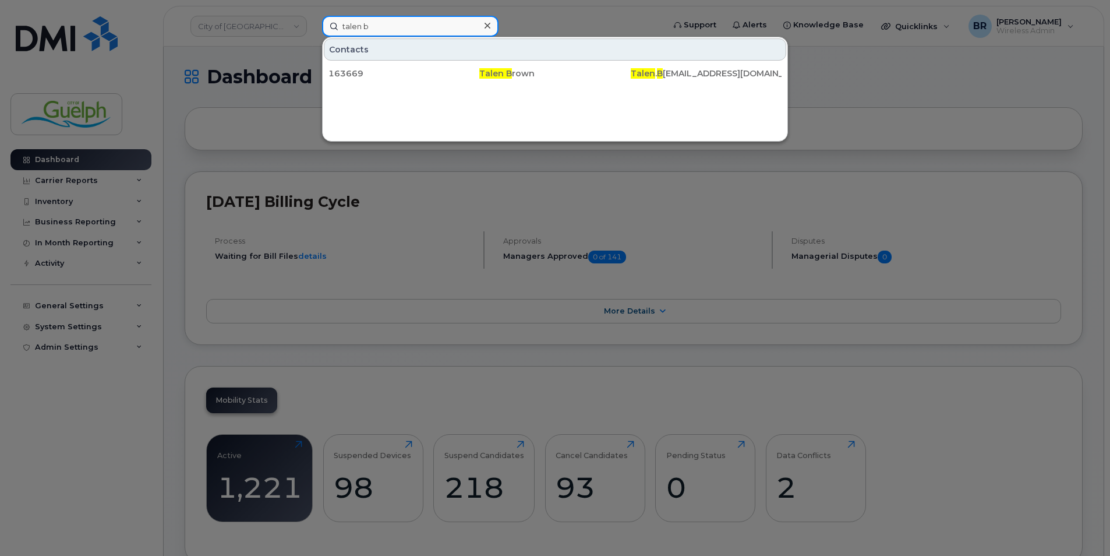
drag, startPoint x: 427, startPoint y: 27, endPoint x: 278, endPoint y: 20, distance: 149.8
click at [313, 20] on div "talen b Contacts 163669 Talen B rown Talen . B rown@guelph.ca" at bounding box center [489, 26] width 353 height 21
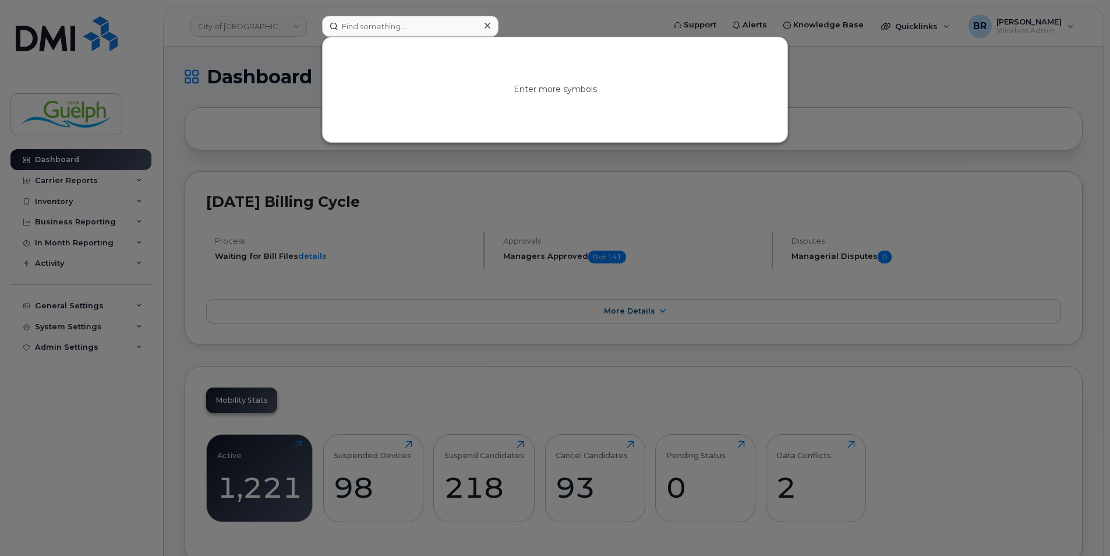
click at [487, 26] on icon at bounding box center [487, 26] width 6 height 6
